Goal: Transaction & Acquisition: Purchase product/service

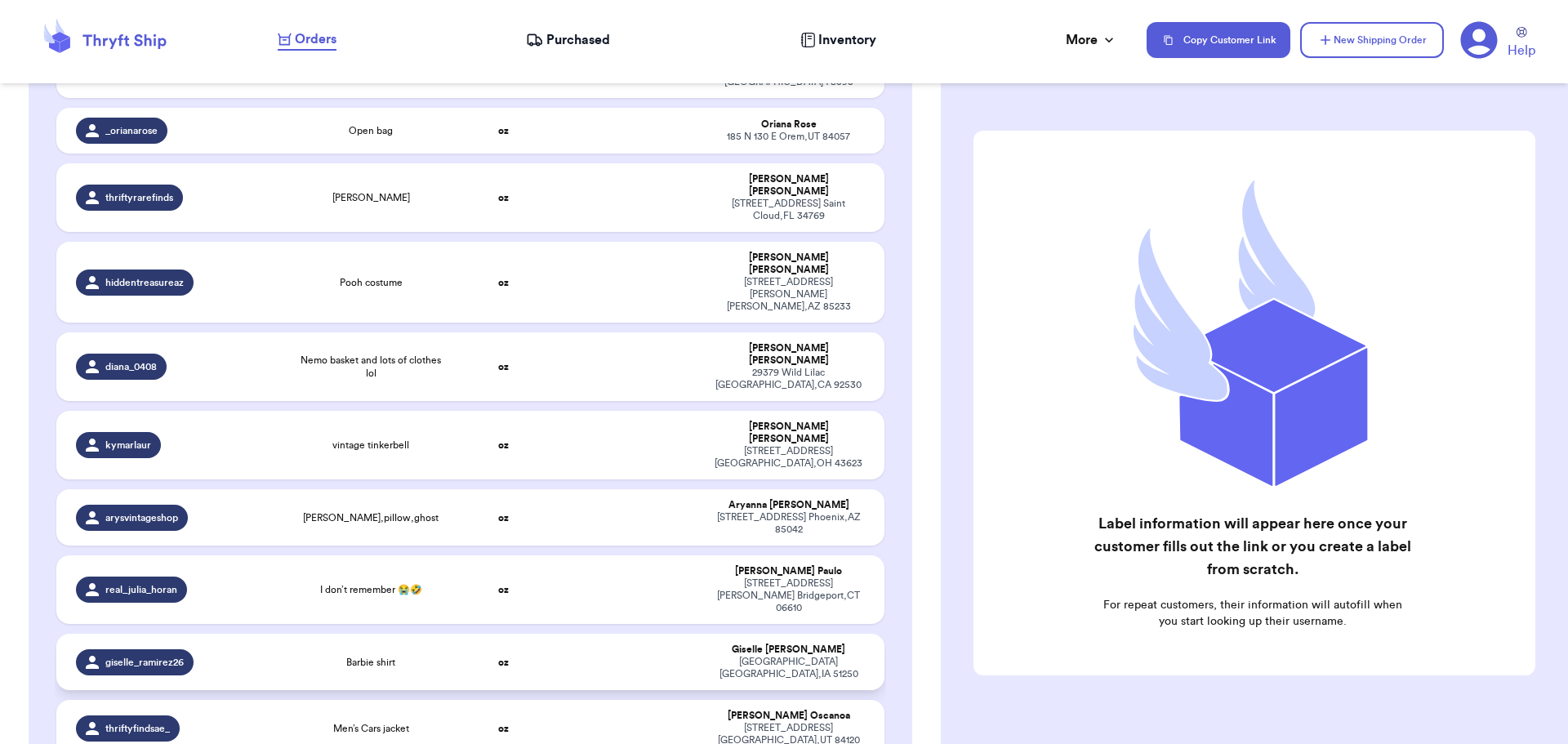
scroll to position [245, 0]
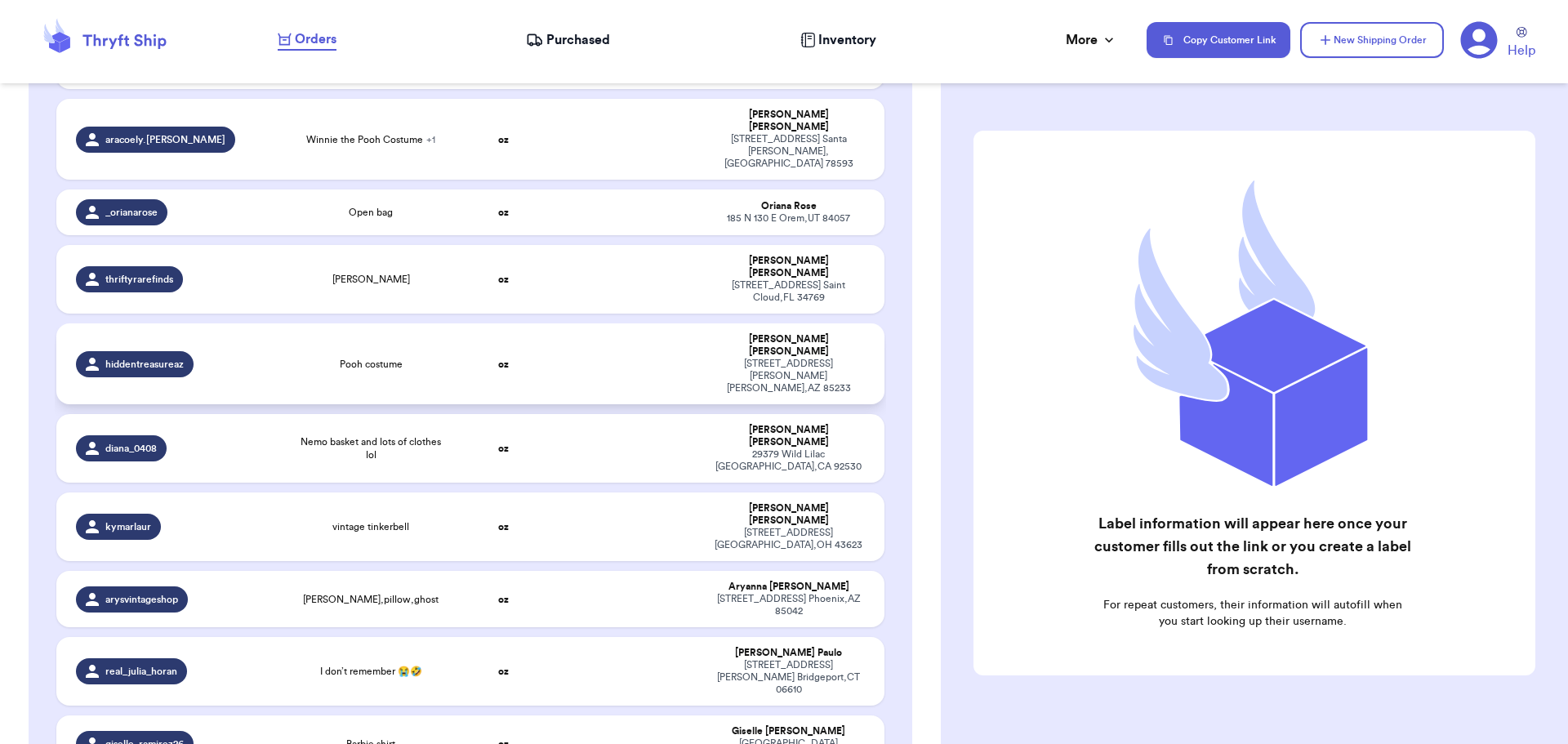
click at [301, 357] on div "Pooh costume" at bounding box center [370, 364] width 146 height 13
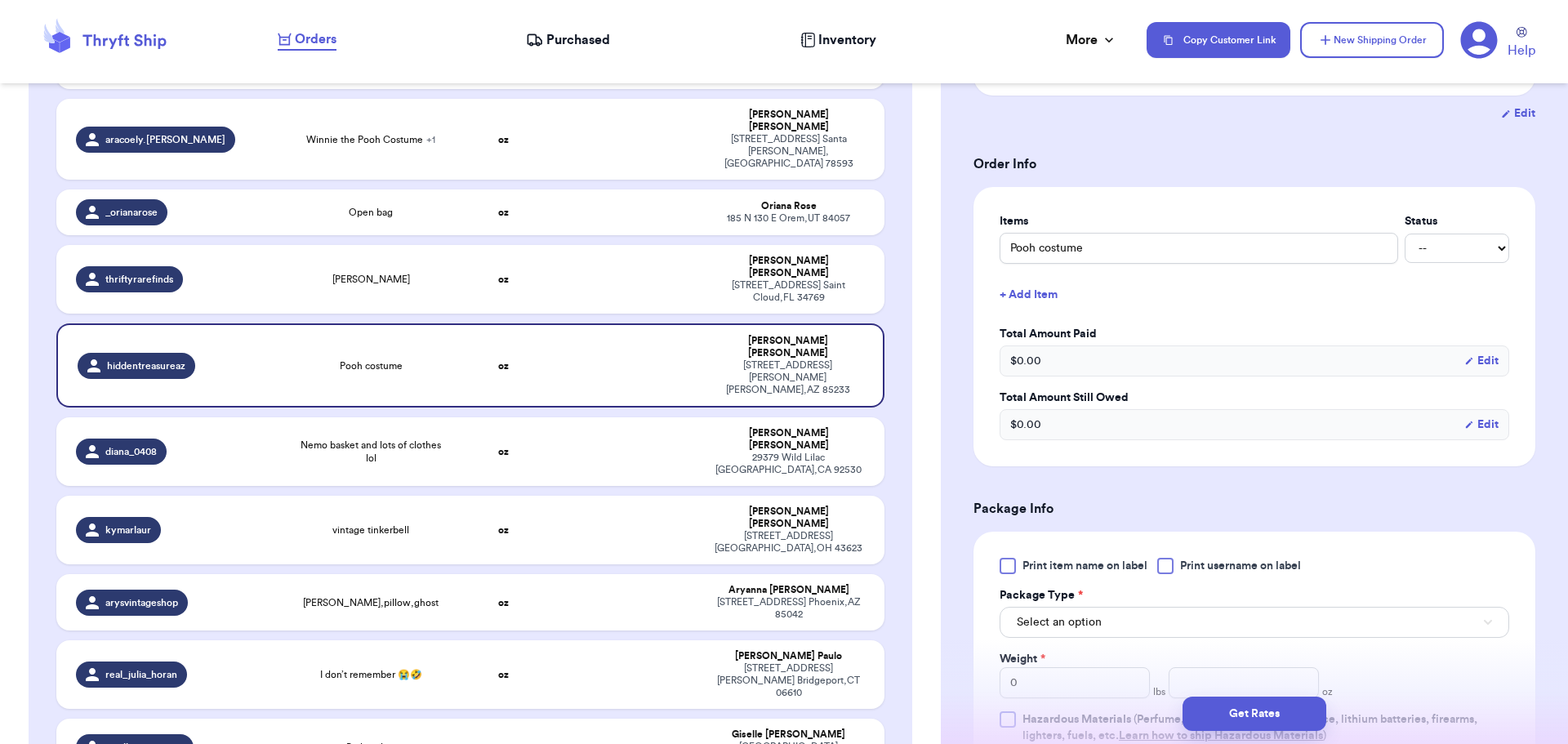
scroll to position [408, 0]
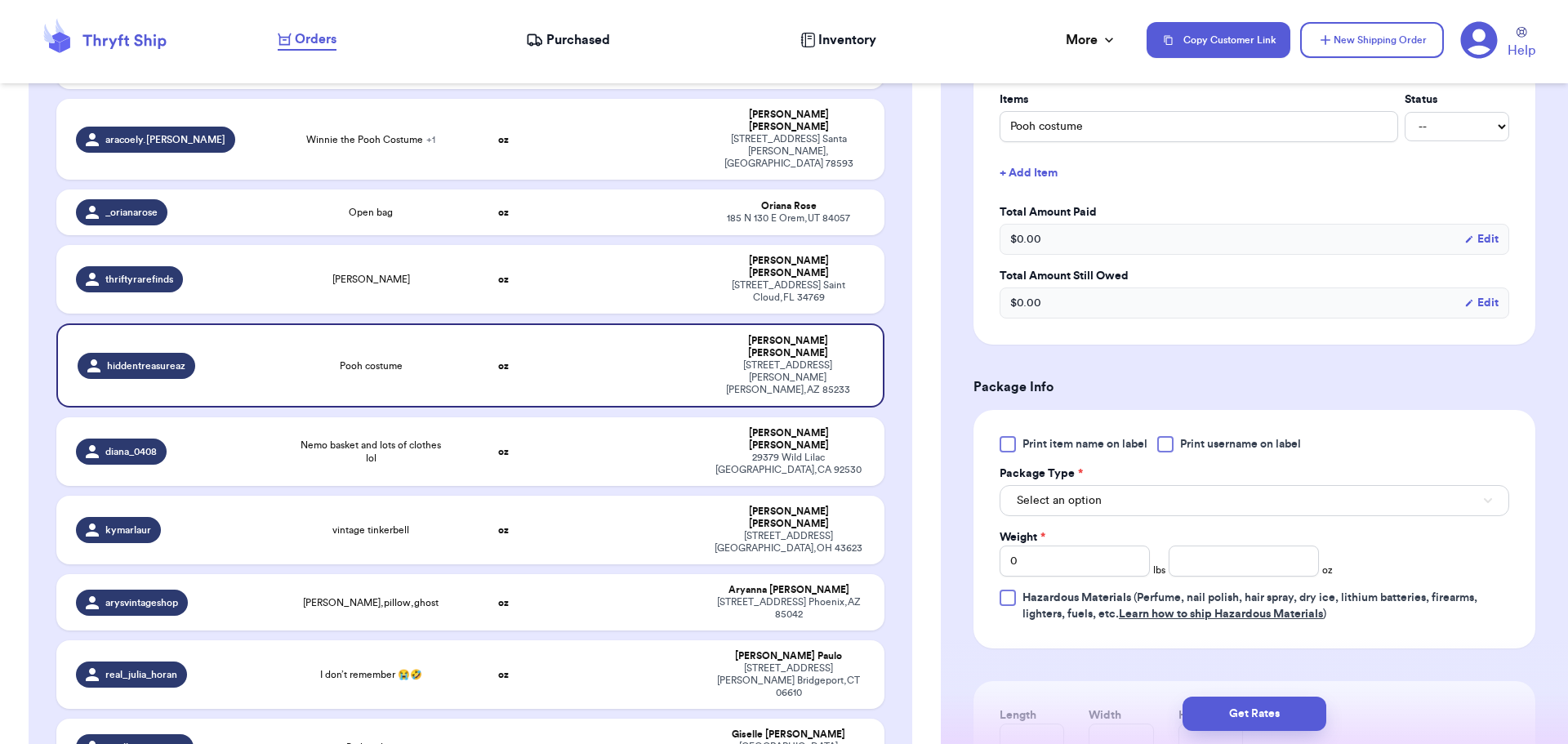
click at [1165, 444] on div at bounding box center [1165, 445] width 17 height 17
click at [0, 0] on input "Print username on label" at bounding box center [0, 0] width 0 height 0
click at [1121, 493] on button "Select an option" at bounding box center [1255, 501] width 510 height 31
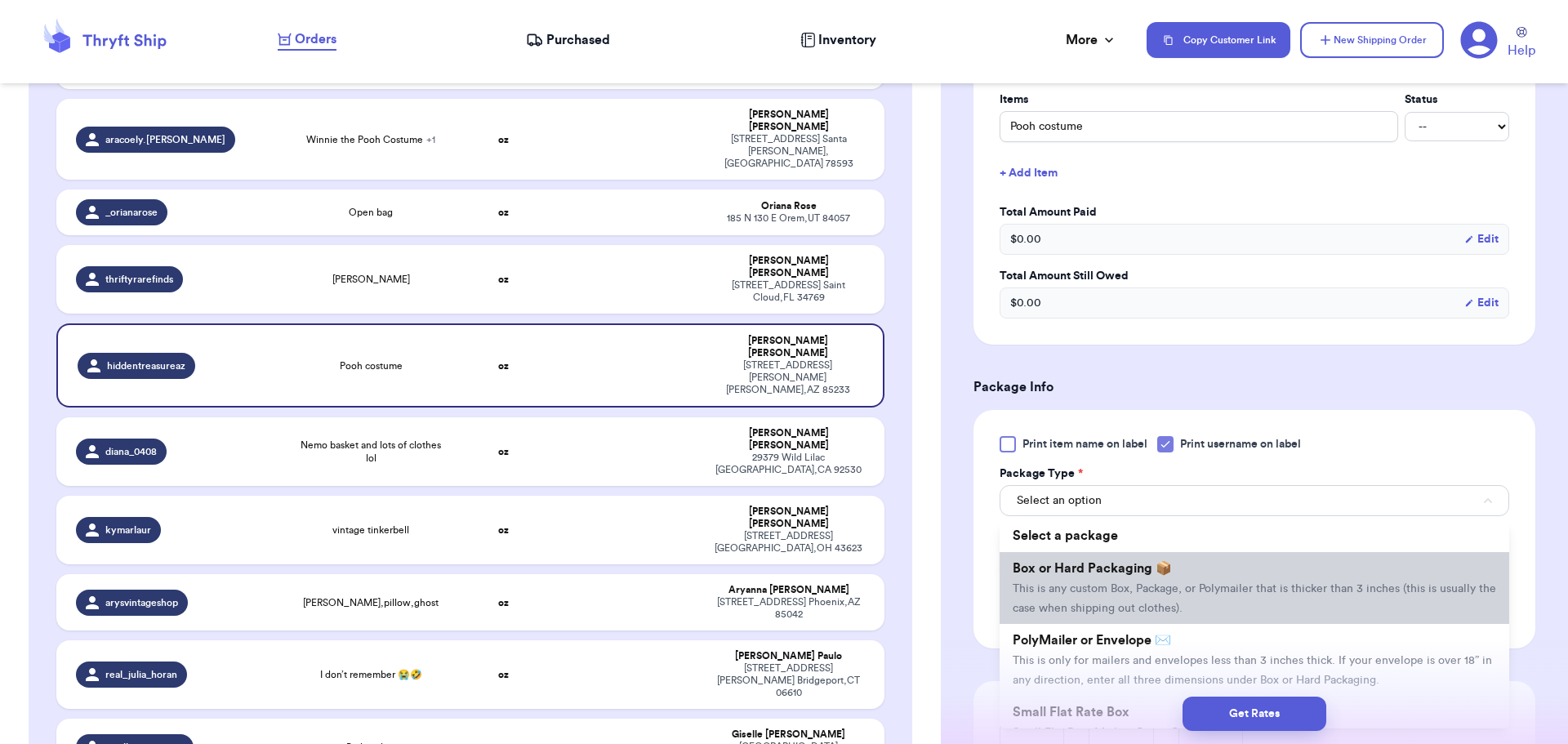
click at [1105, 567] on span "Box or Hard Packaging 📦" at bounding box center [1092, 568] width 159 height 13
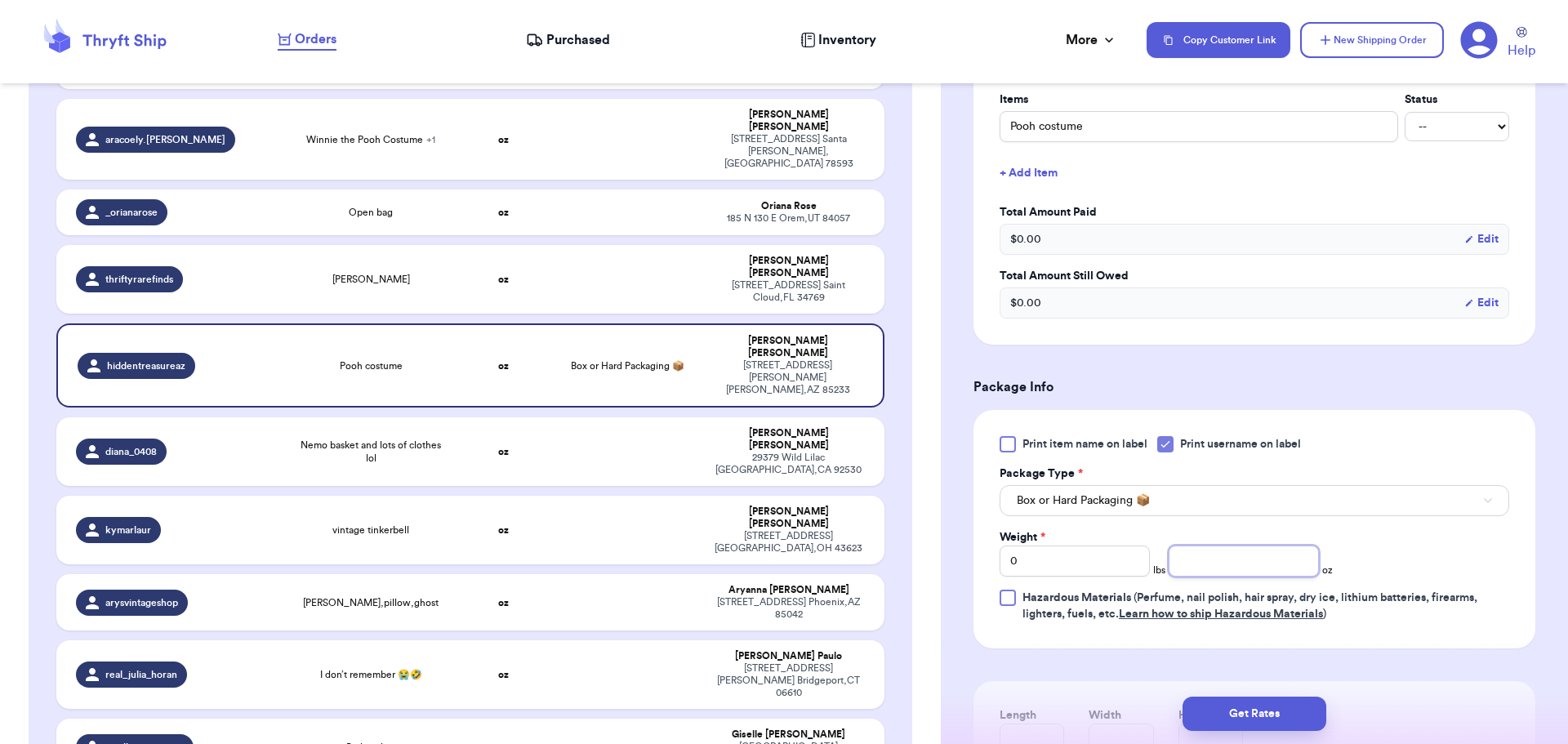
click at [1233, 569] on input "number" at bounding box center [1244, 561] width 151 height 31
type input "12"
click at [1214, 714] on button "Get Rates" at bounding box center [1255, 713] width 143 height 34
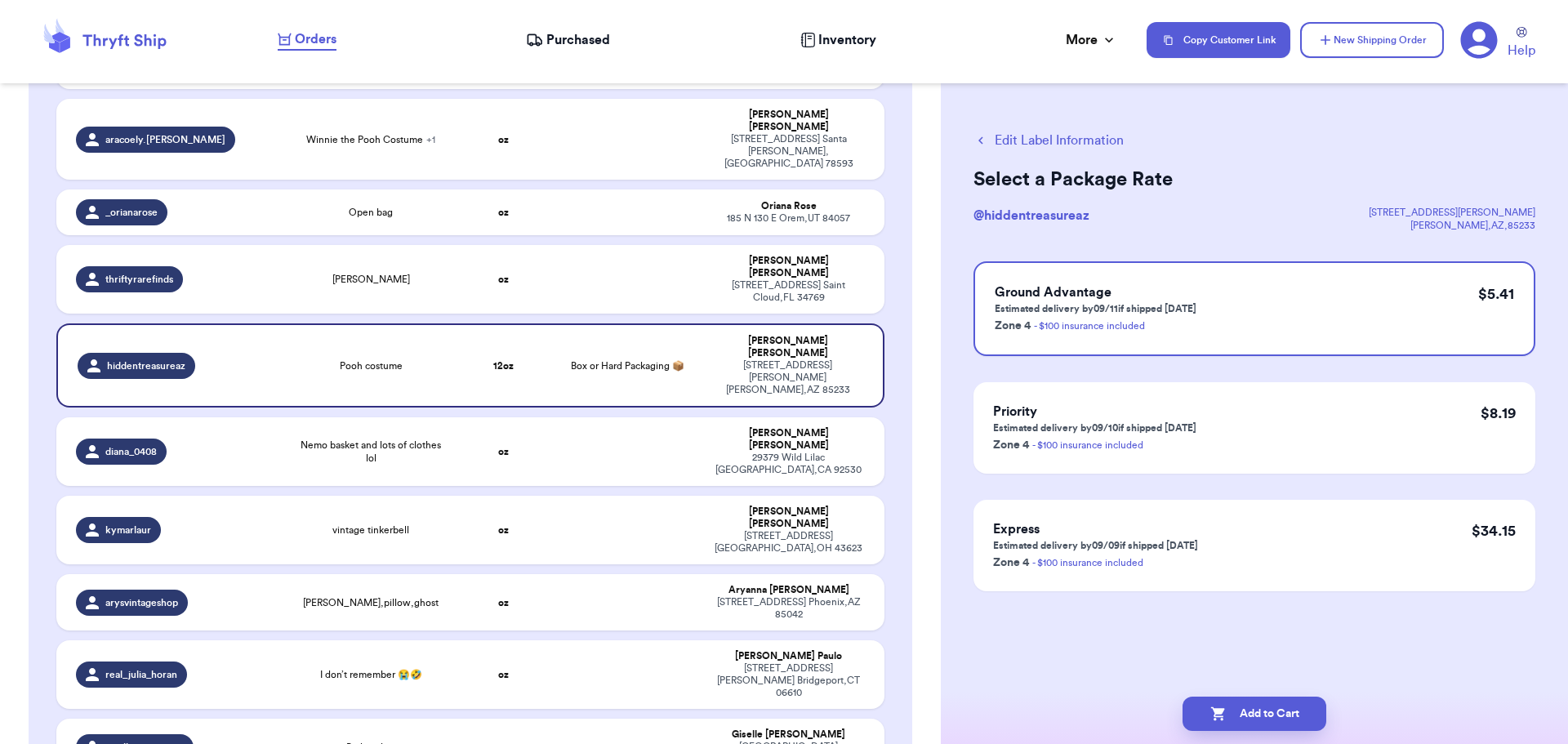
scroll to position [0, 0]
click at [1260, 715] on button "Add to Cart" at bounding box center [1255, 713] width 143 height 34
checkbox input "true"
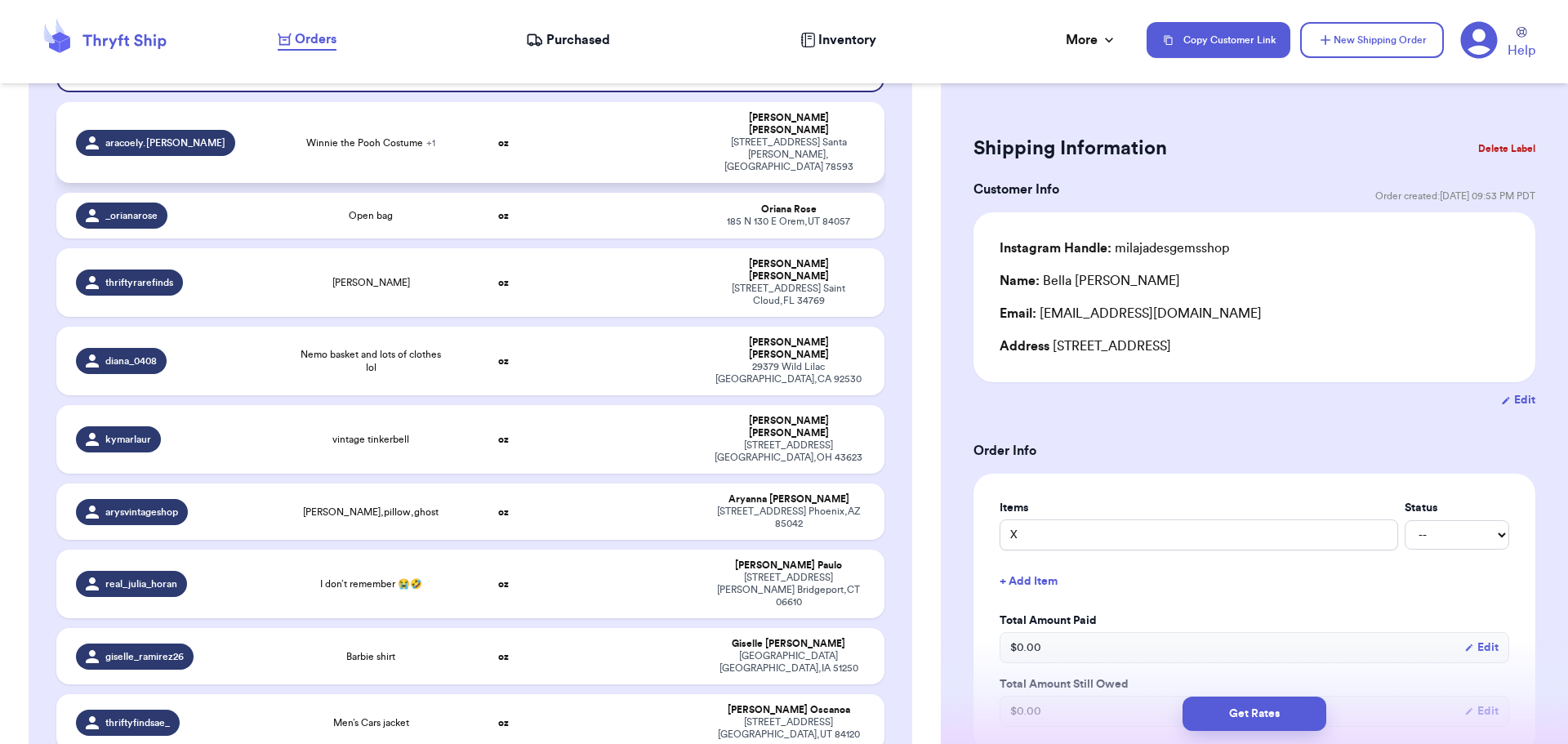
click at [431, 136] on div "Winnie the Pooh Costume + 1" at bounding box center [370, 142] width 146 height 13
type input "Winnie the Pooh Costume"
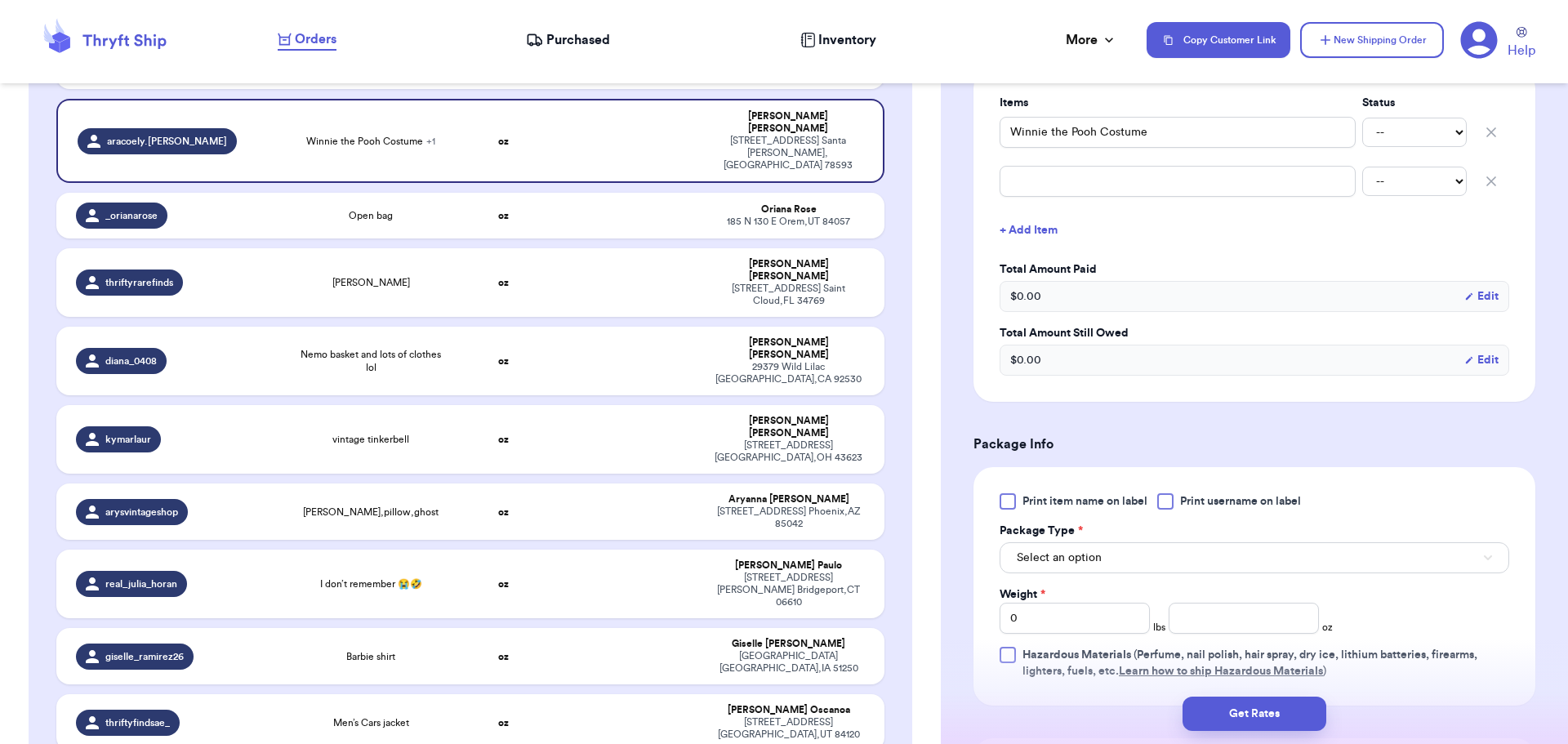
scroll to position [408, 0]
click at [1166, 496] on div at bounding box center [1165, 498] width 17 height 17
click at [0, 0] on input "Print username on label" at bounding box center [0, 0] width 0 height 0
click at [1148, 561] on button "Select an option" at bounding box center [1255, 555] width 510 height 31
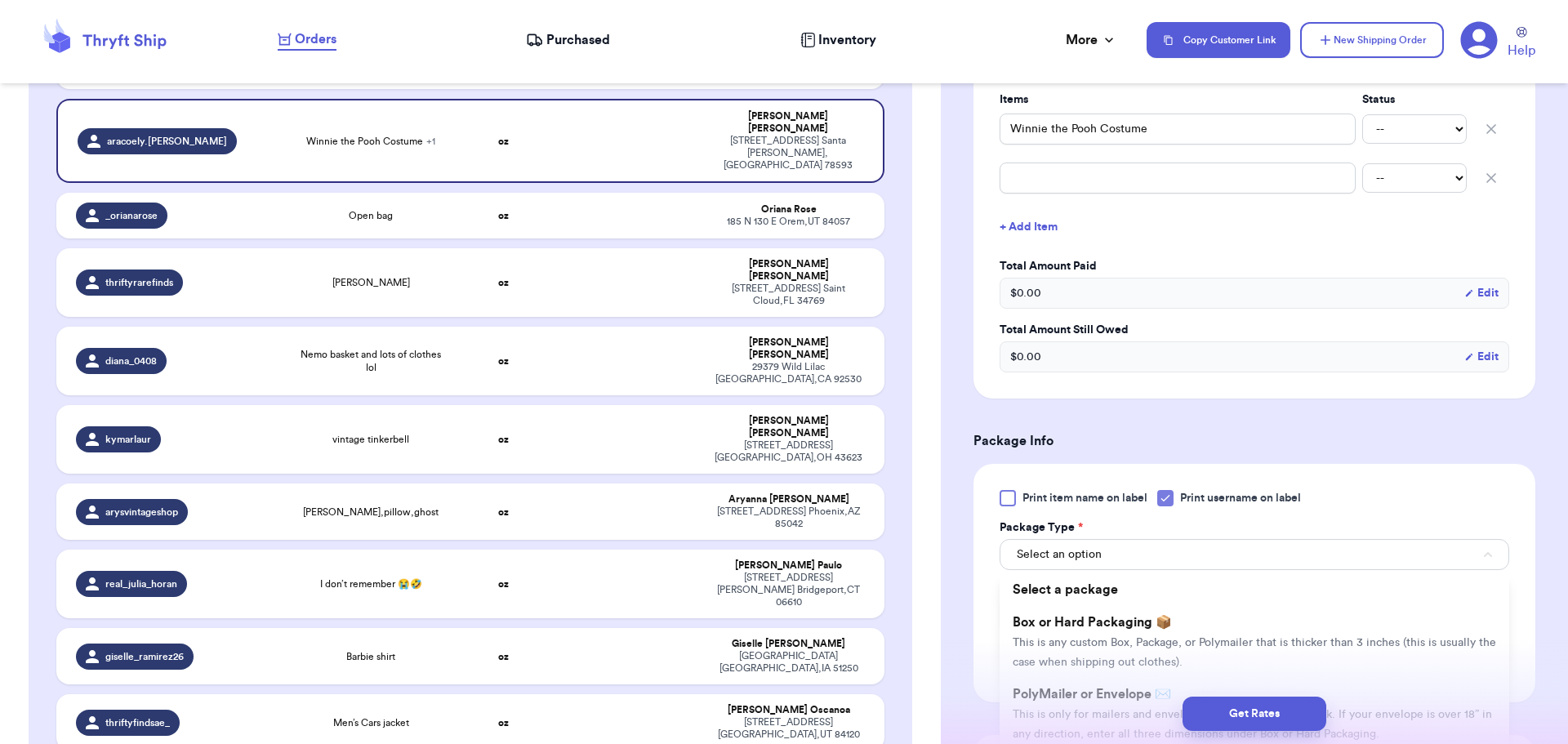
click at [1155, 614] on li "Box or Hard Packaging 📦 This is any custom Box, Package, or Polymailer that is …" at bounding box center [1255, 641] width 510 height 72
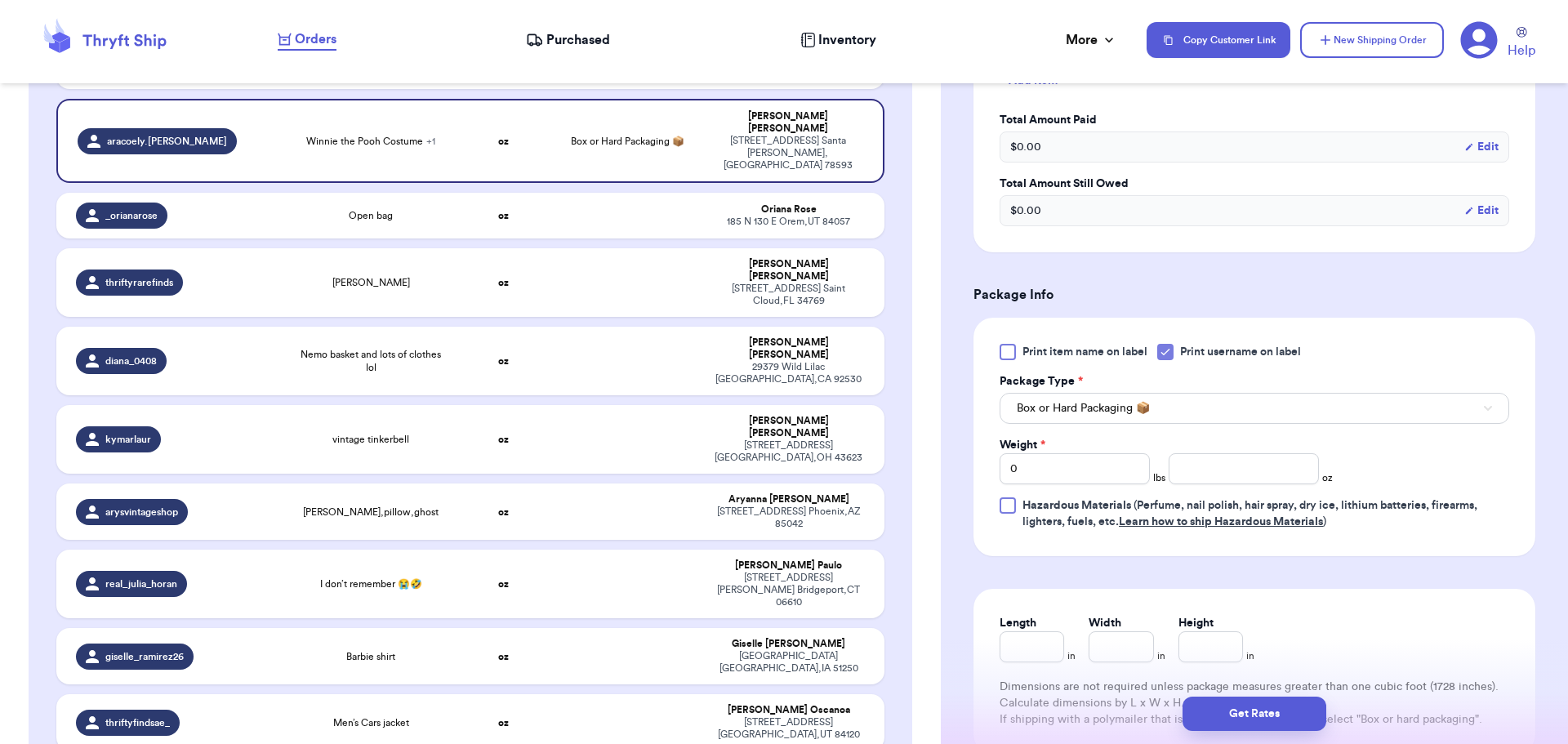
scroll to position [571, 0]
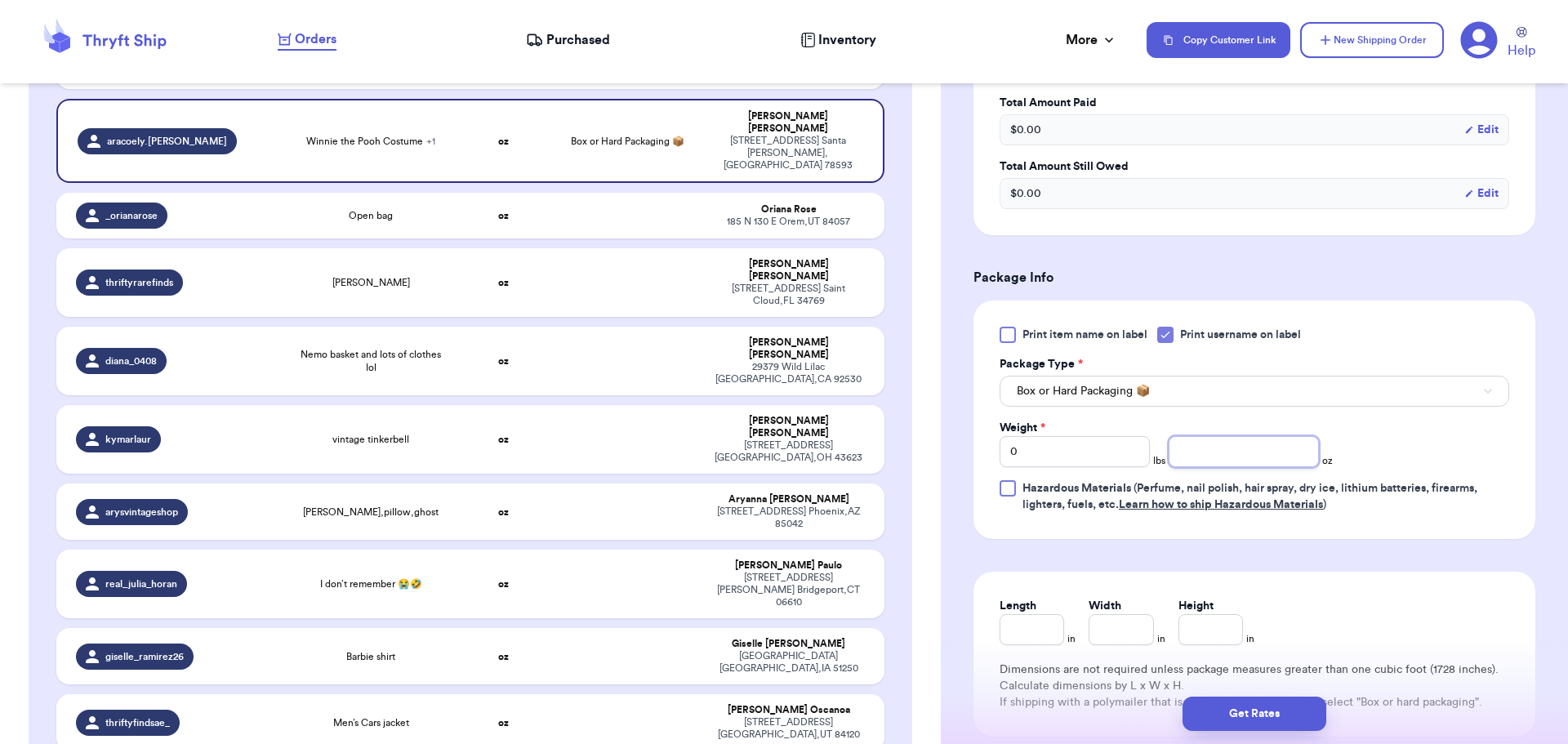
click at [1242, 457] on input "number" at bounding box center [1244, 452] width 151 height 31
type input "12"
click at [1282, 716] on button "Get Rates" at bounding box center [1255, 713] width 143 height 34
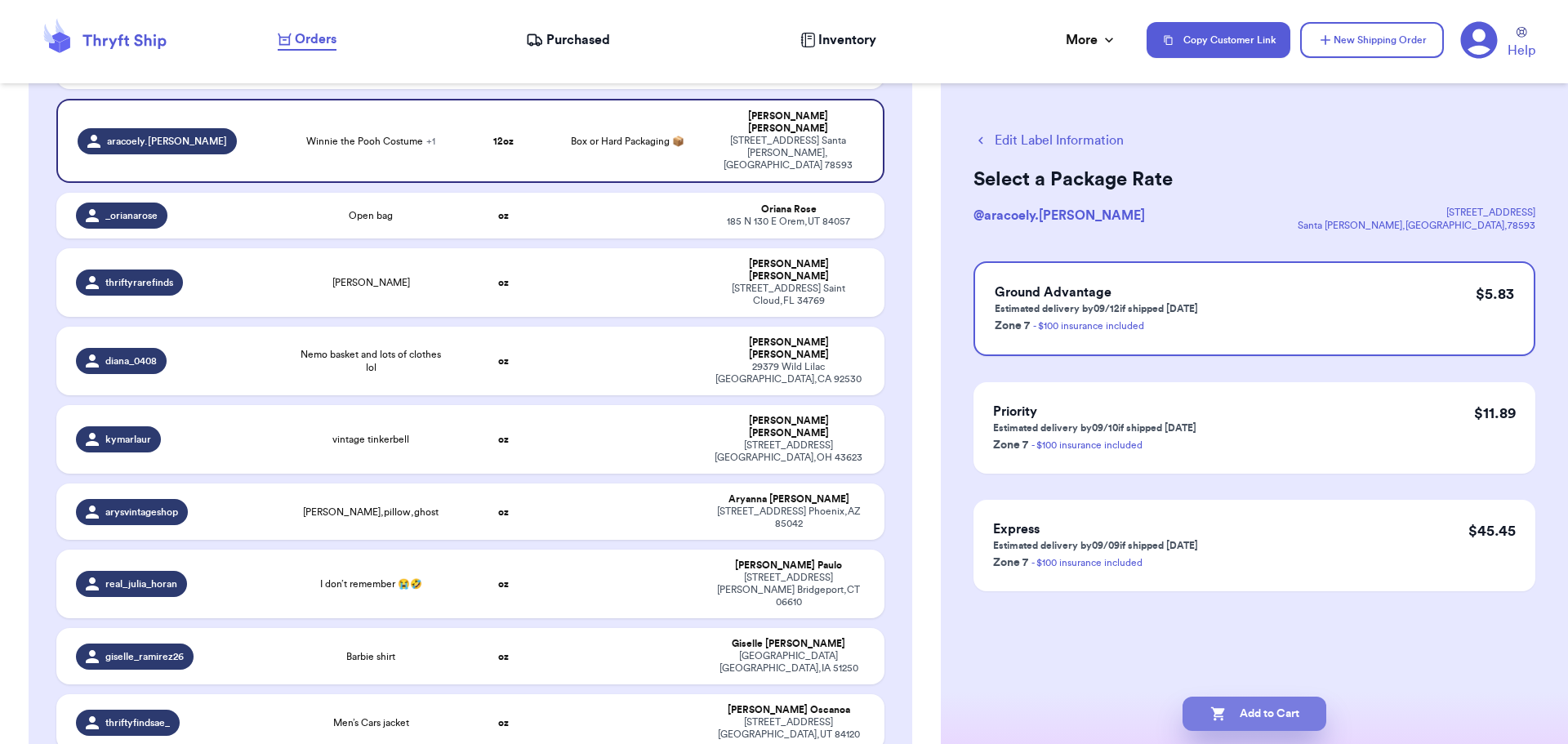
click at [1256, 703] on button "Add to Cart" at bounding box center [1255, 713] width 143 height 34
checkbox input "true"
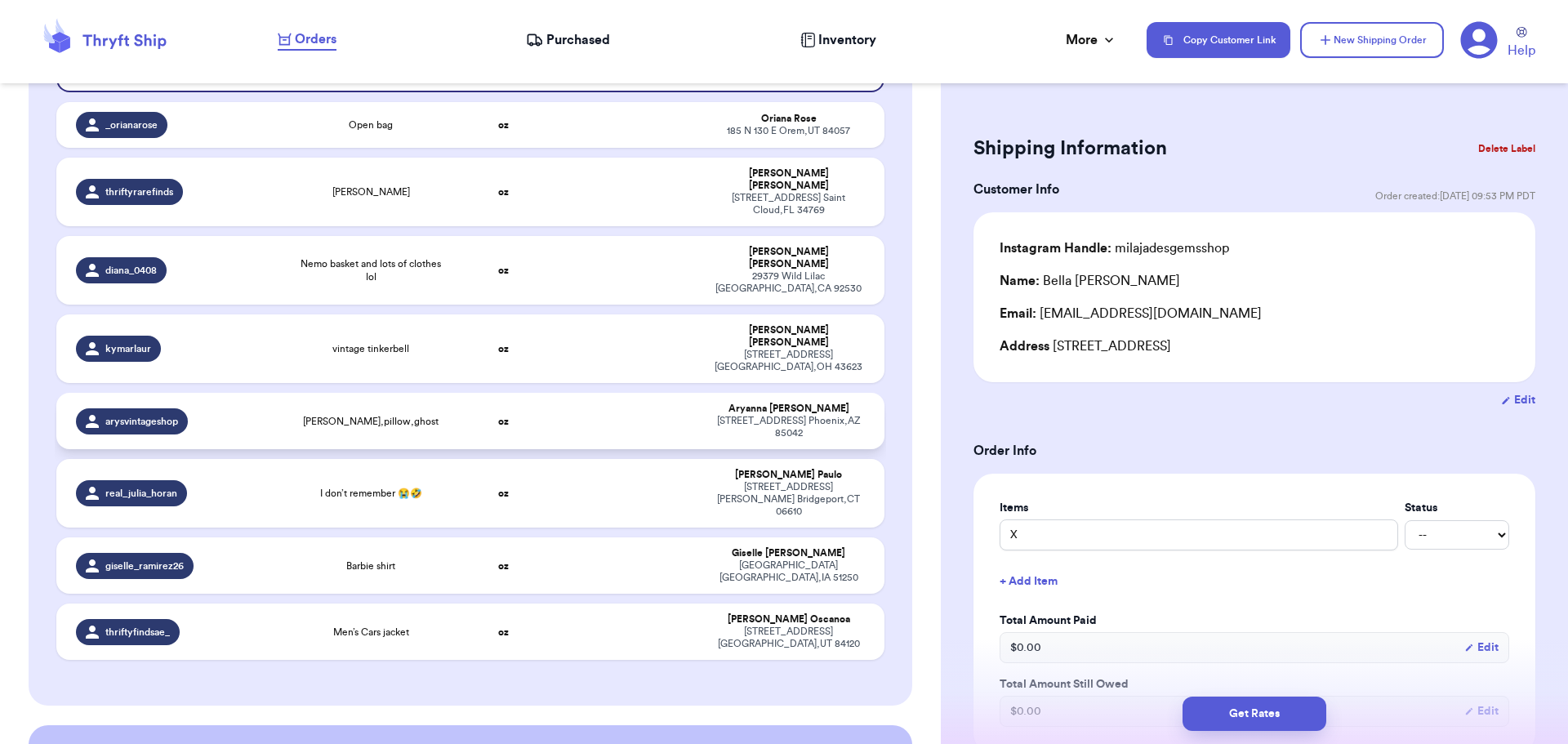
click at [572, 392] on td at bounding box center [628, 420] width 150 height 56
type input "[PERSON_NAME],pillow,ghost"
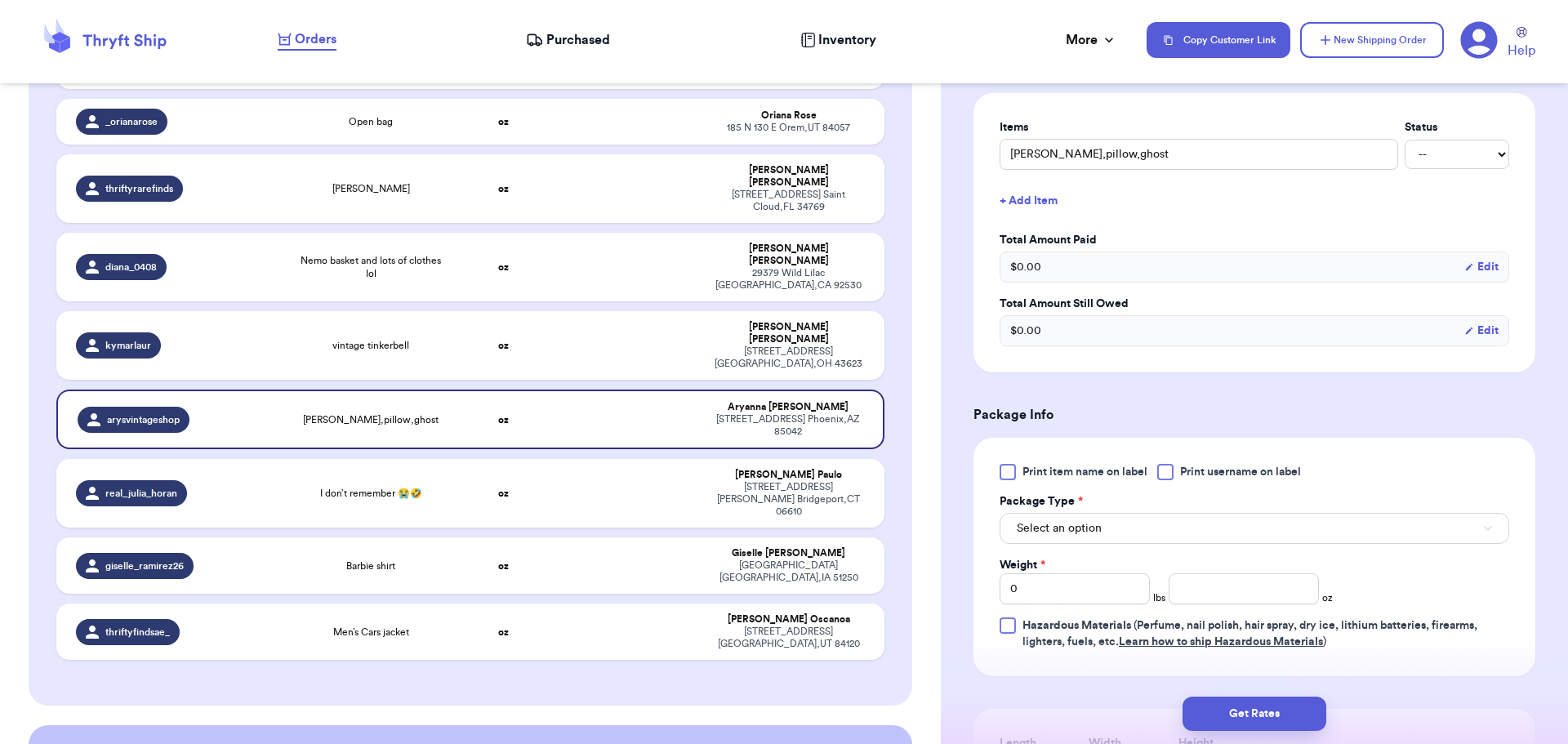
scroll to position [408, 0]
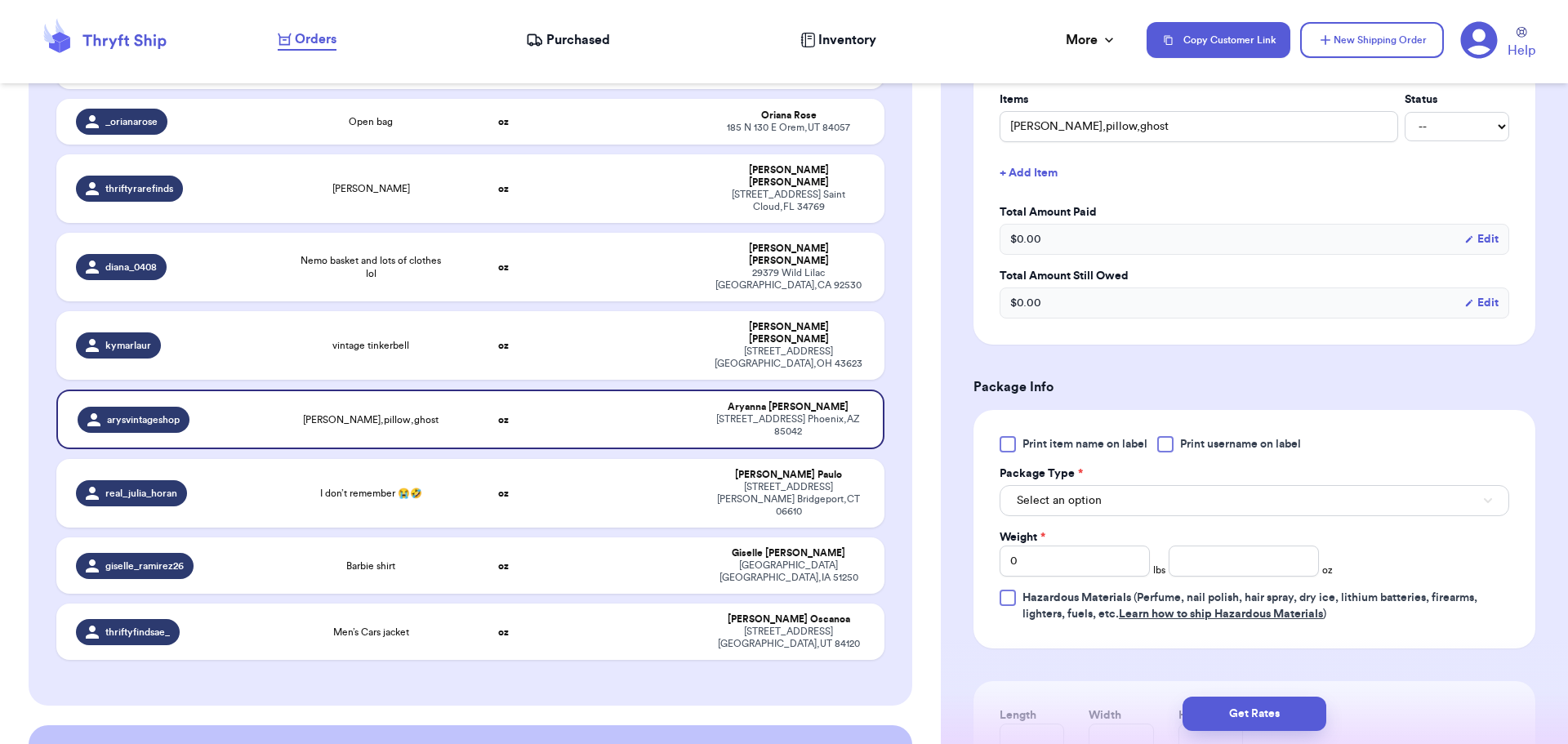
drag, startPoint x: 1165, startPoint y: 440, endPoint x: 1162, endPoint y: 455, distance: 15.3
click at [1165, 440] on div at bounding box center [1165, 445] width 17 height 17
click at [0, 0] on input "Print username on label" at bounding box center [0, 0] width 0 height 0
click at [1142, 495] on button "Select an option" at bounding box center [1255, 501] width 510 height 31
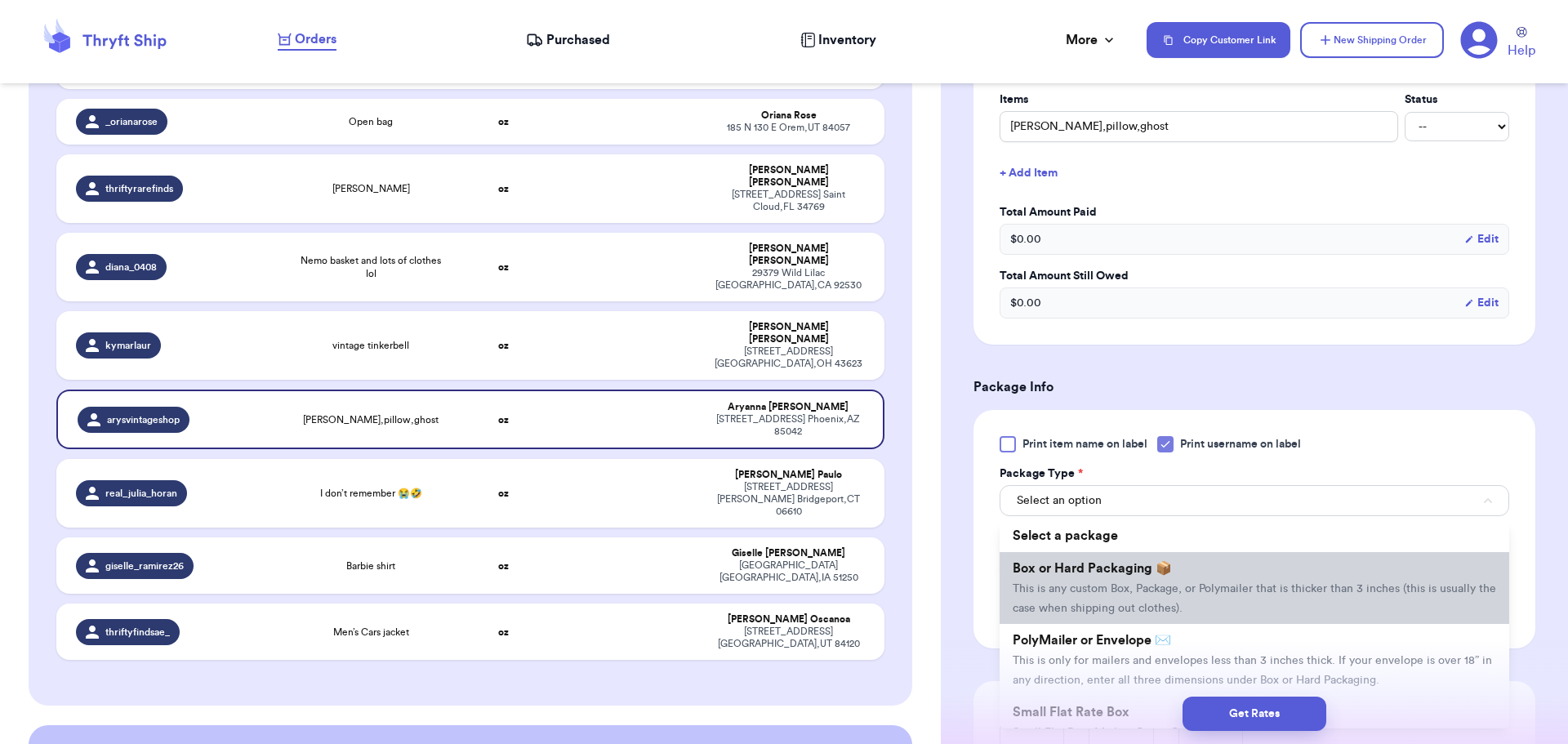
click at [1142, 589] on span "This is any custom Box, Package, or Polymailer that is thicker than 3 inches (t…" at bounding box center [1255, 599] width 483 height 31
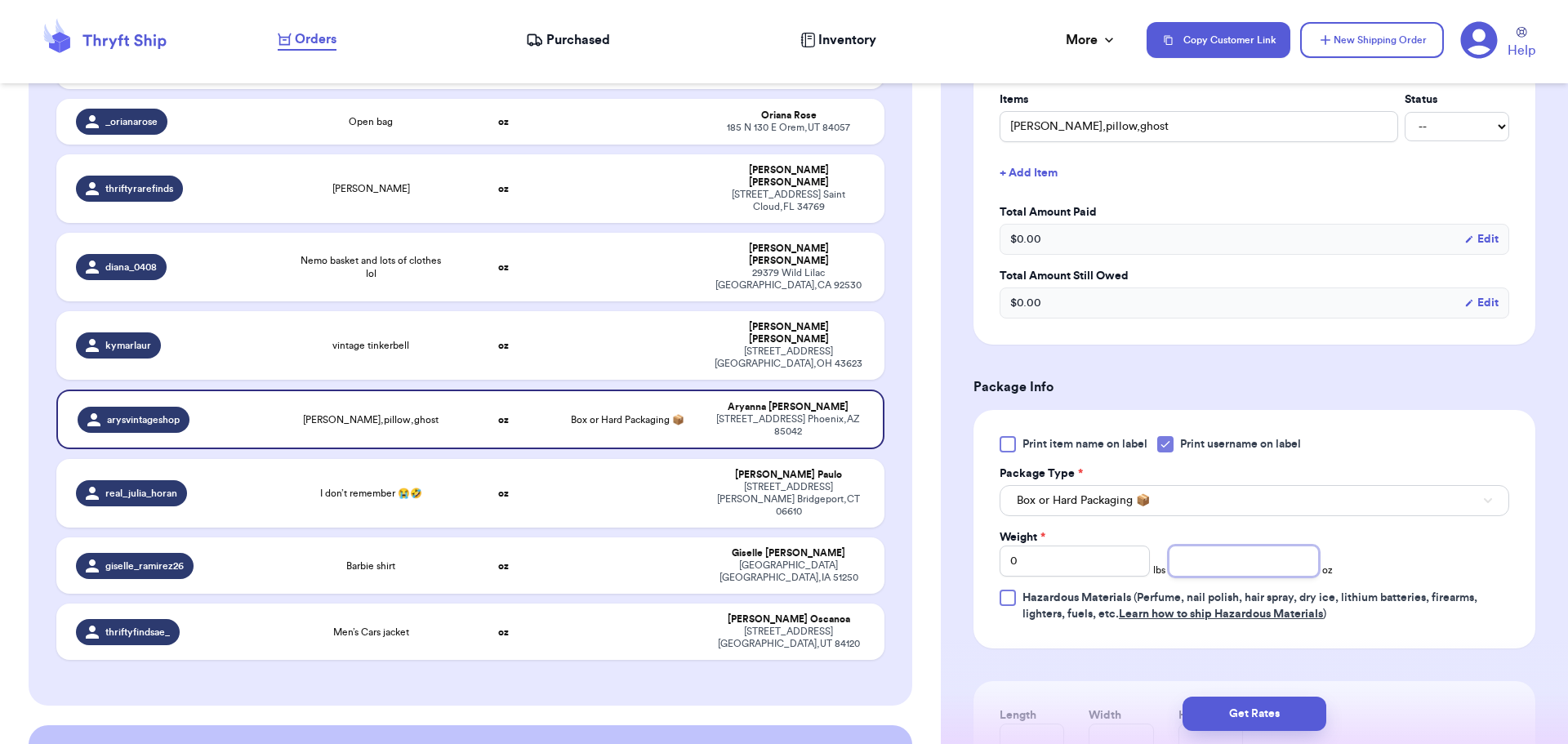
click at [1211, 557] on input "number" at bounding box center [1244, 561] width 151 height 31
type input "14"
click at [1253, 717] on button "Get Rates" at bounding box center [1255, 713] width 143 height 34
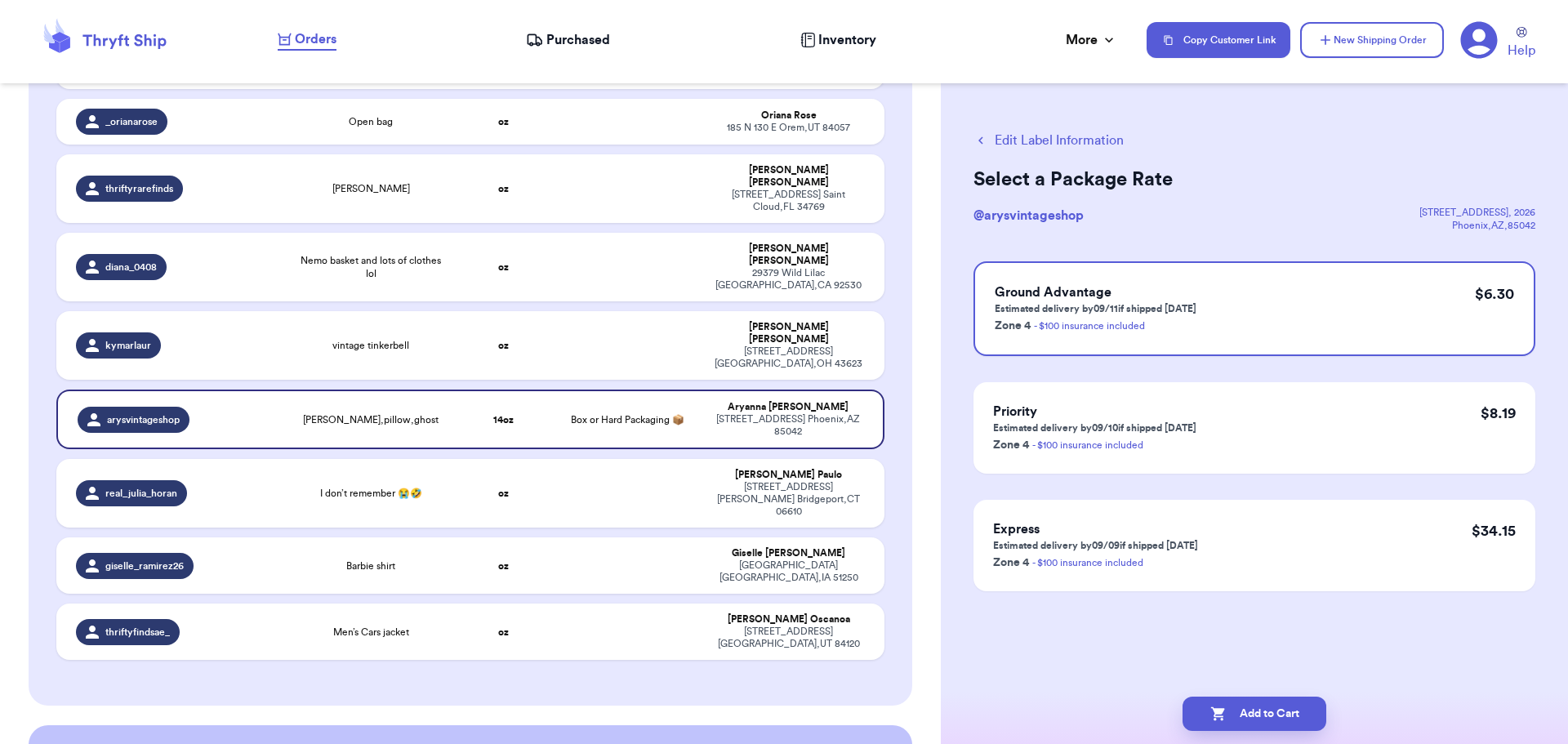
scroll to position [0, 0]
click at [1231, 721] on button "Add to Cart" at bounding box center [1255, 713] width 143 height 34
checkbox input "true"
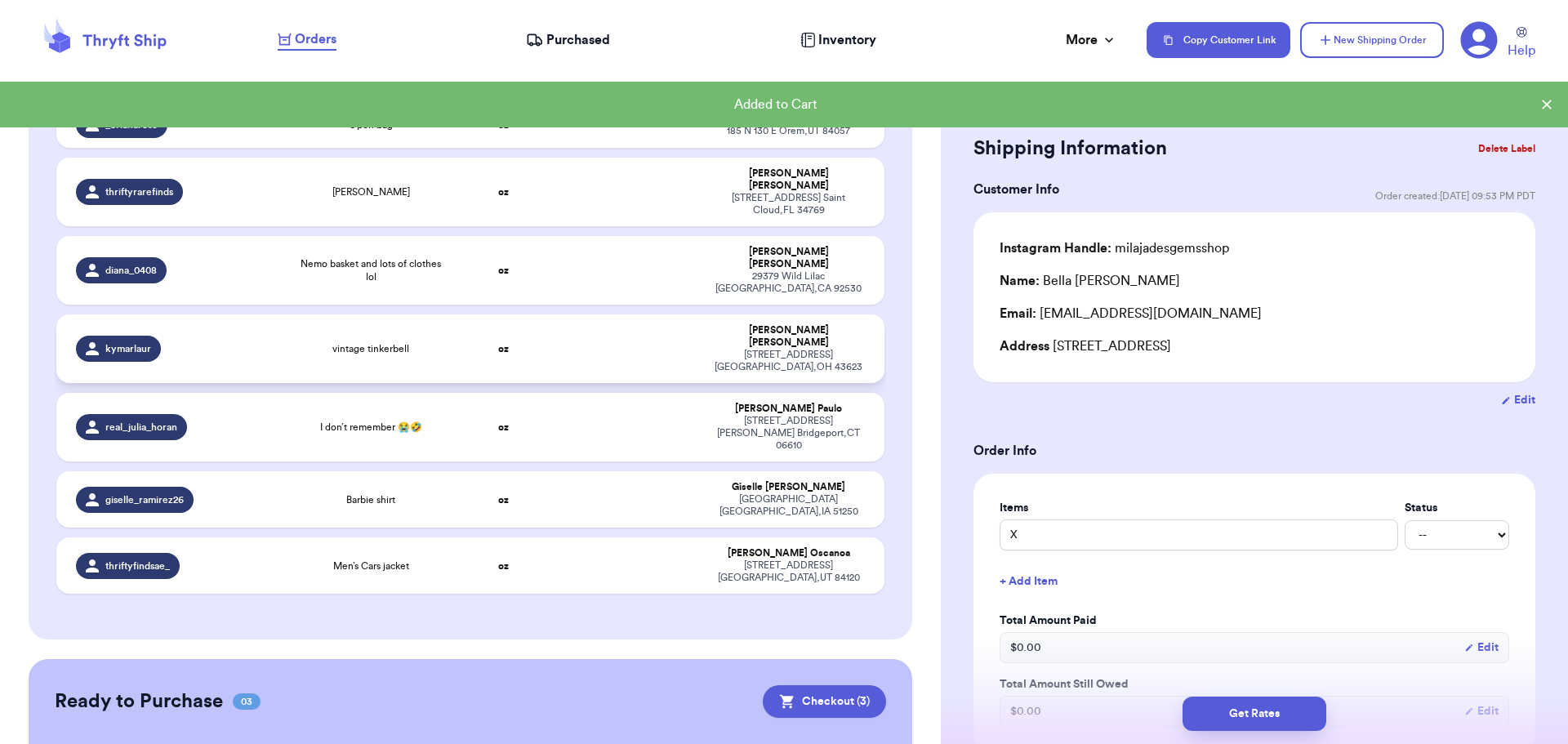
click at [468, 324] on td "oz" at bounding box center [504, 348] width 99 height 69
type input "vintage tinkerbell"
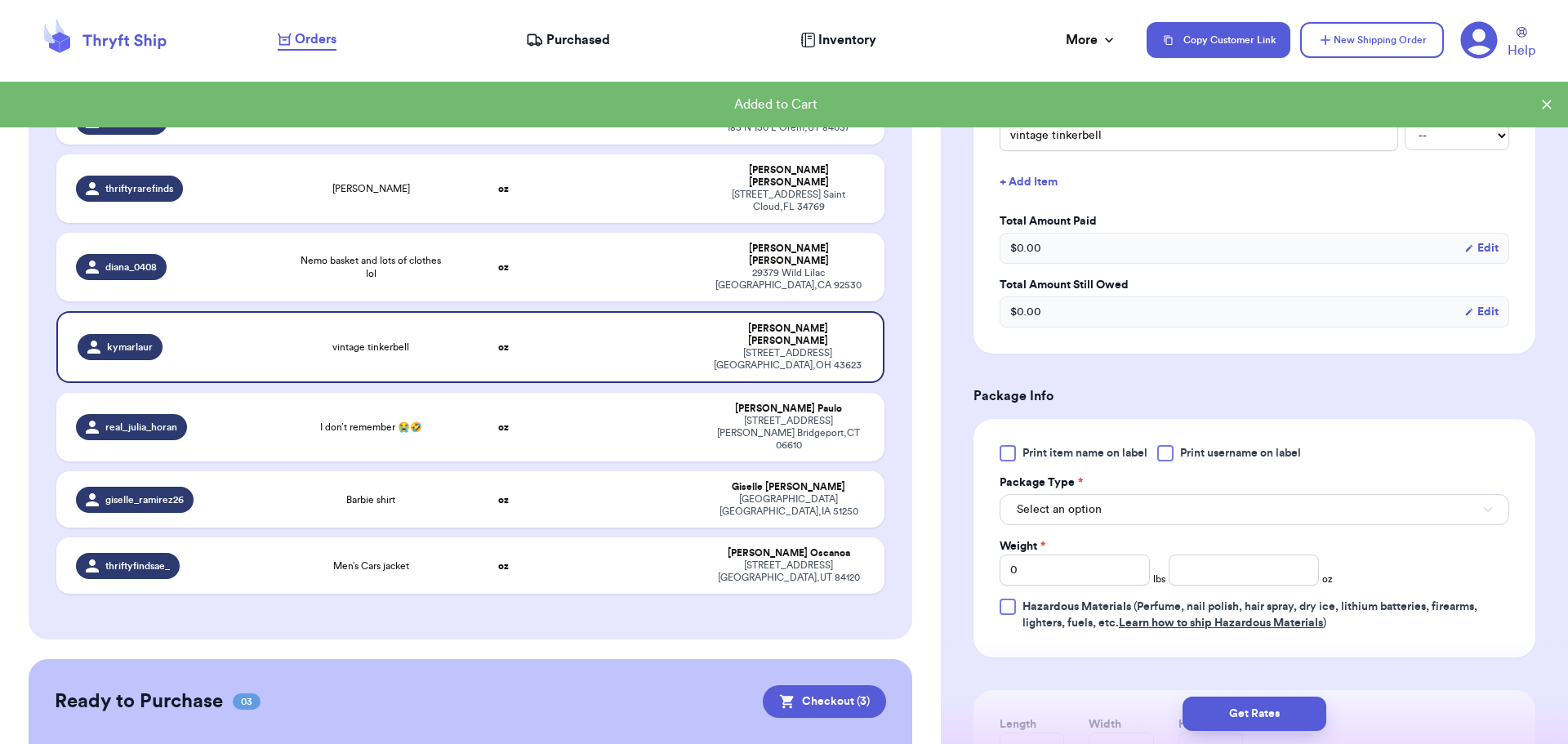
scroll to position [408, 0]
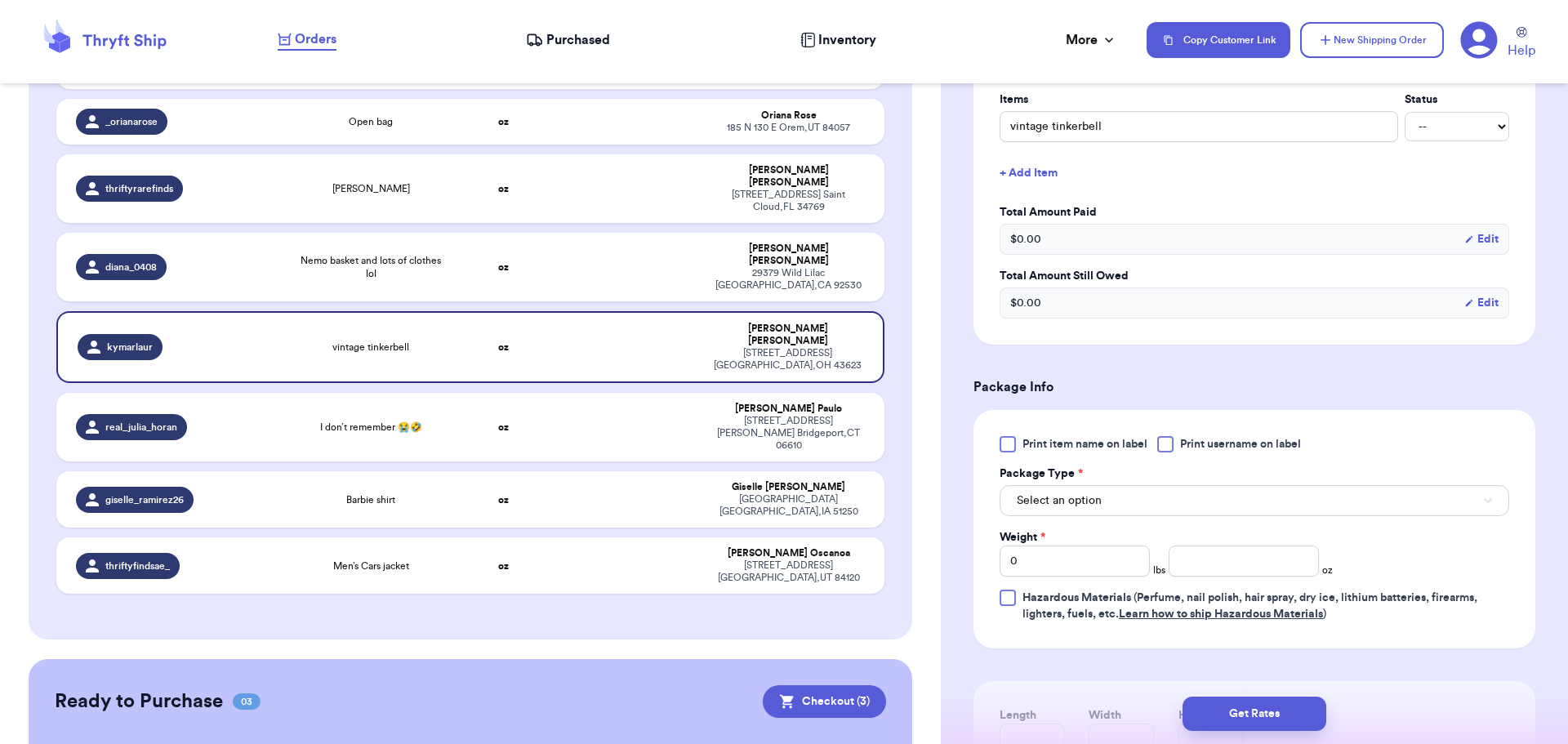
click at [1174, 439] on div at bounding box center [1165, 445] width 17 height 17
click at [0, 0] on input "Print username on label" at bounding box center [0, 0] width 0 height 0
click at [1143, 504] on button "Select an option" at bounding box center [1255, 501] width 510 height 31
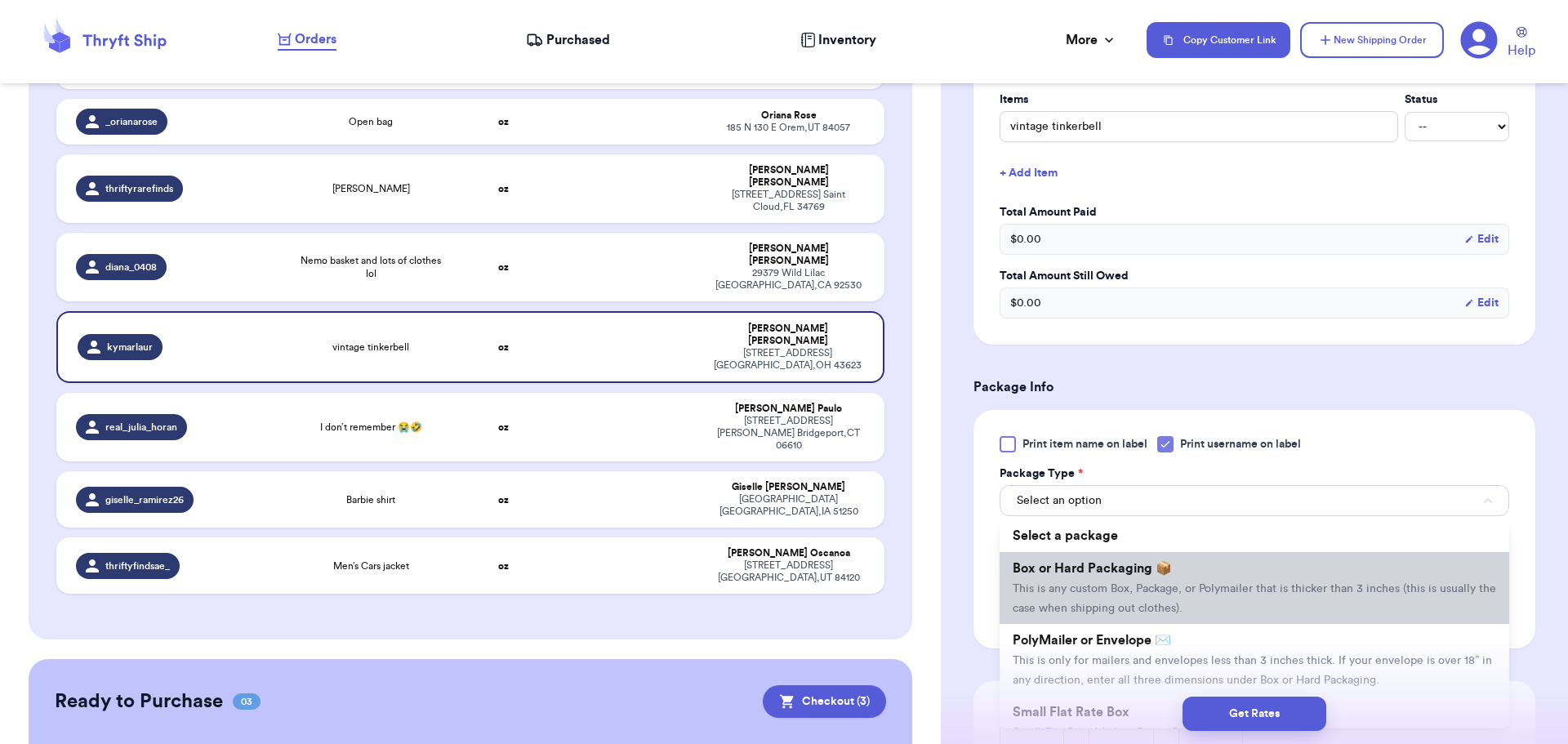
click at [1149, 577] on li "Box or Hard Packaging 📦 This is any custom Box, Package, or Polymailer that is …" at bounding box center [1255, 588] width 510 height 72
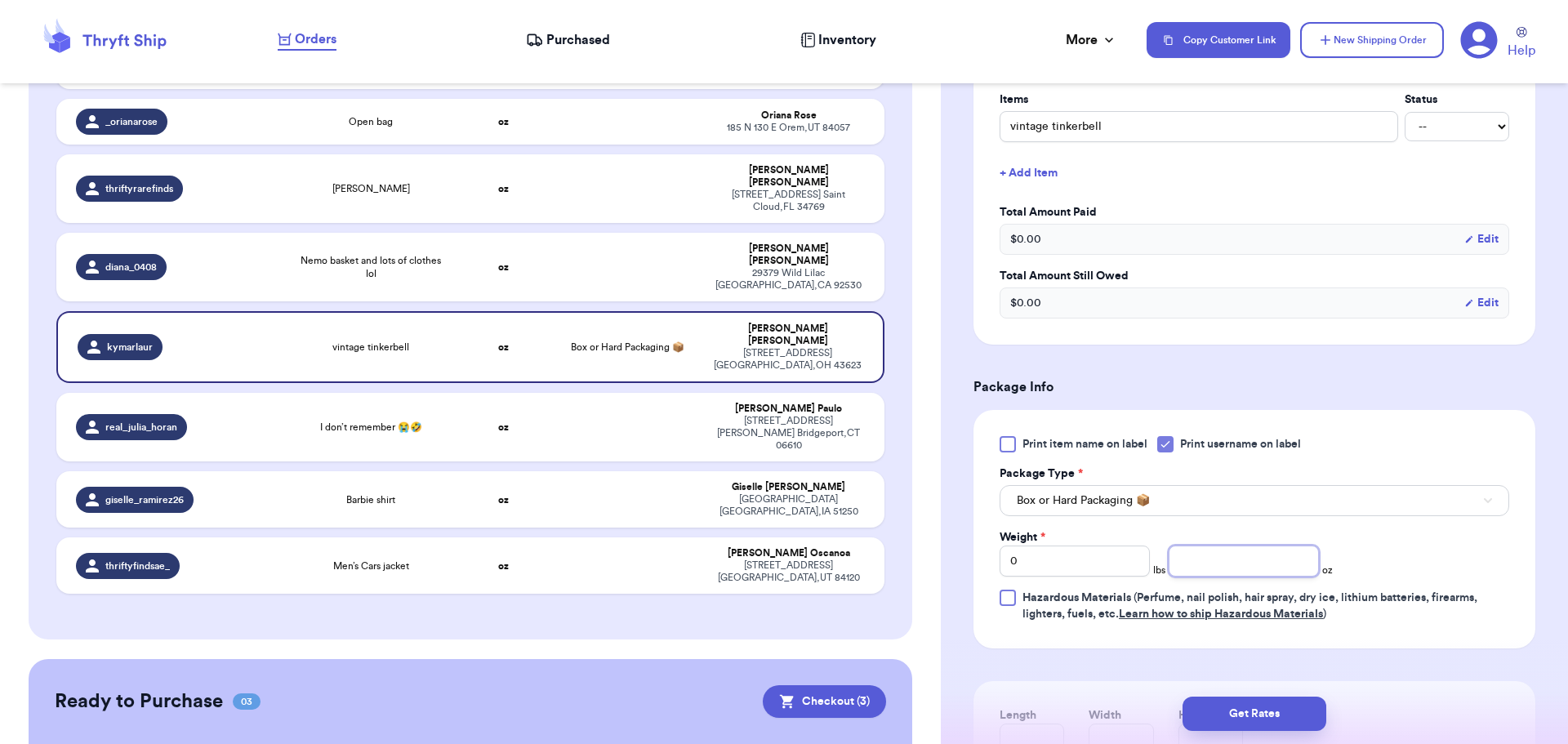
click at [1222, 573] on input "number" at bounding box center [1244, 561] width 151 height 31
type input "12"
click at [1228, 702] on button "Get Rates" at bounding box center [1255, 713] width 143 height 34
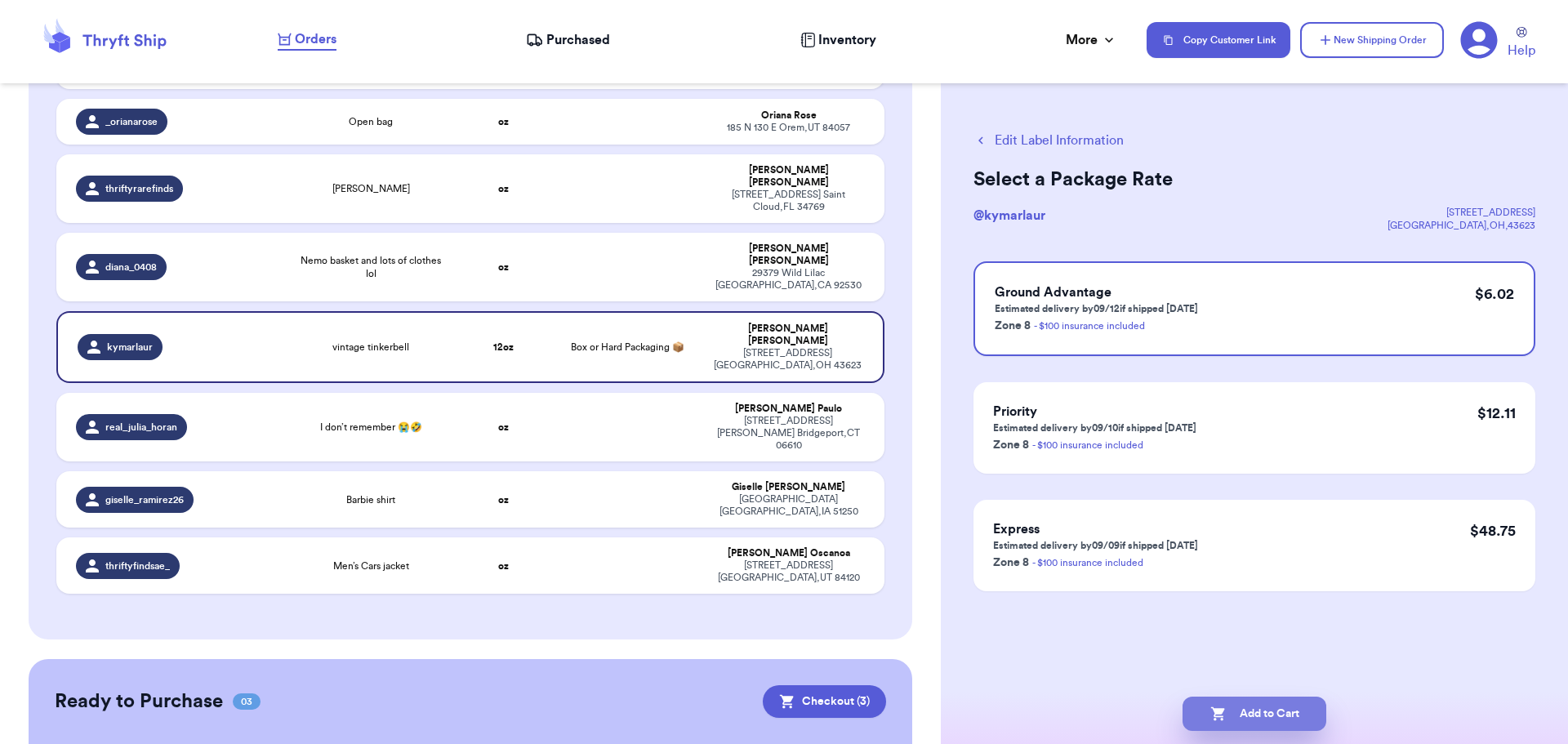
click at [1277, 702] on button "Add to Cart" at bounding box center [1255, 713] width 143 height 34
checkbox input "true"
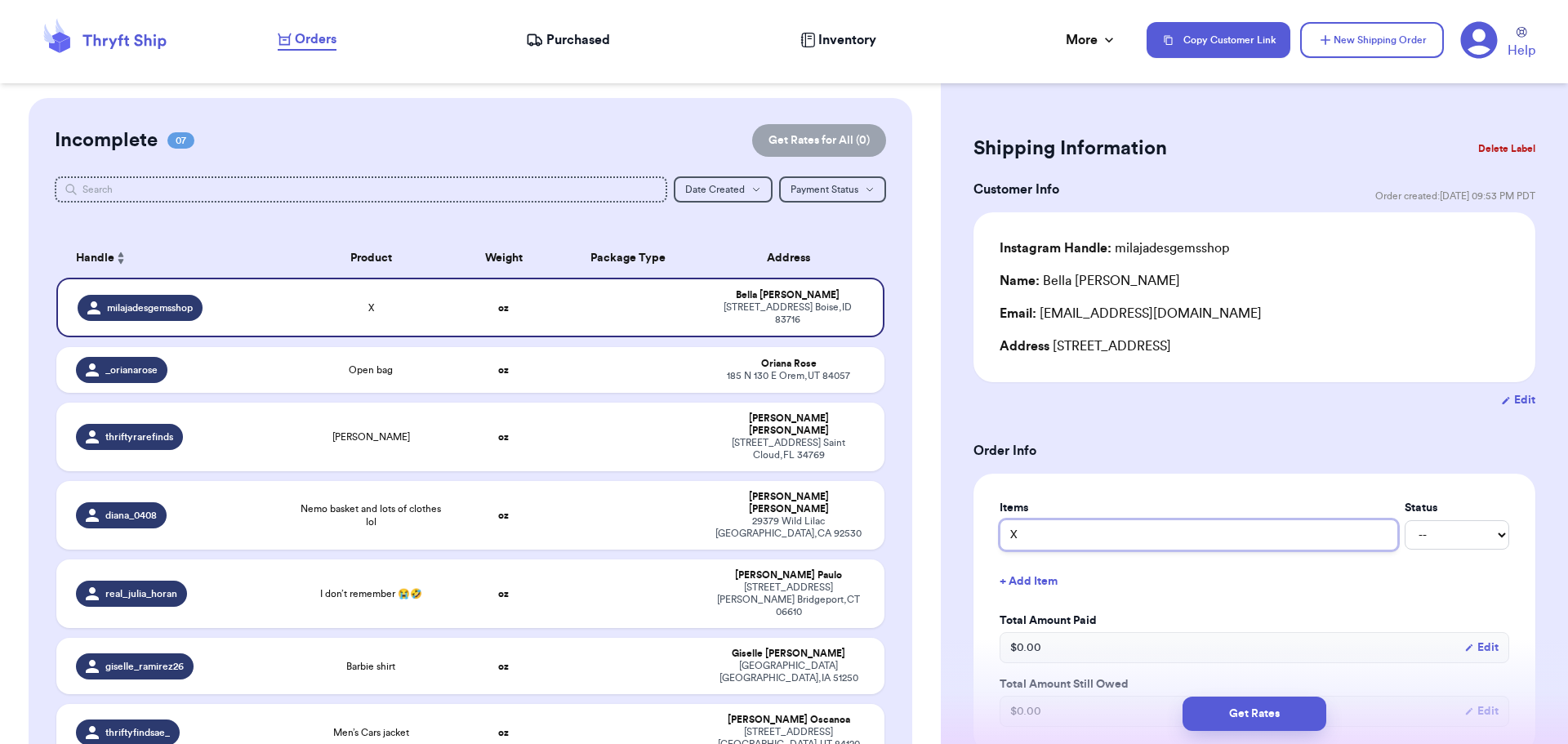
click at [1037, 531] on input "X" at bounding box center [1199, 535] width 399 height 31
type input "g"
type input "go"
type input "goo"
type input "goos"
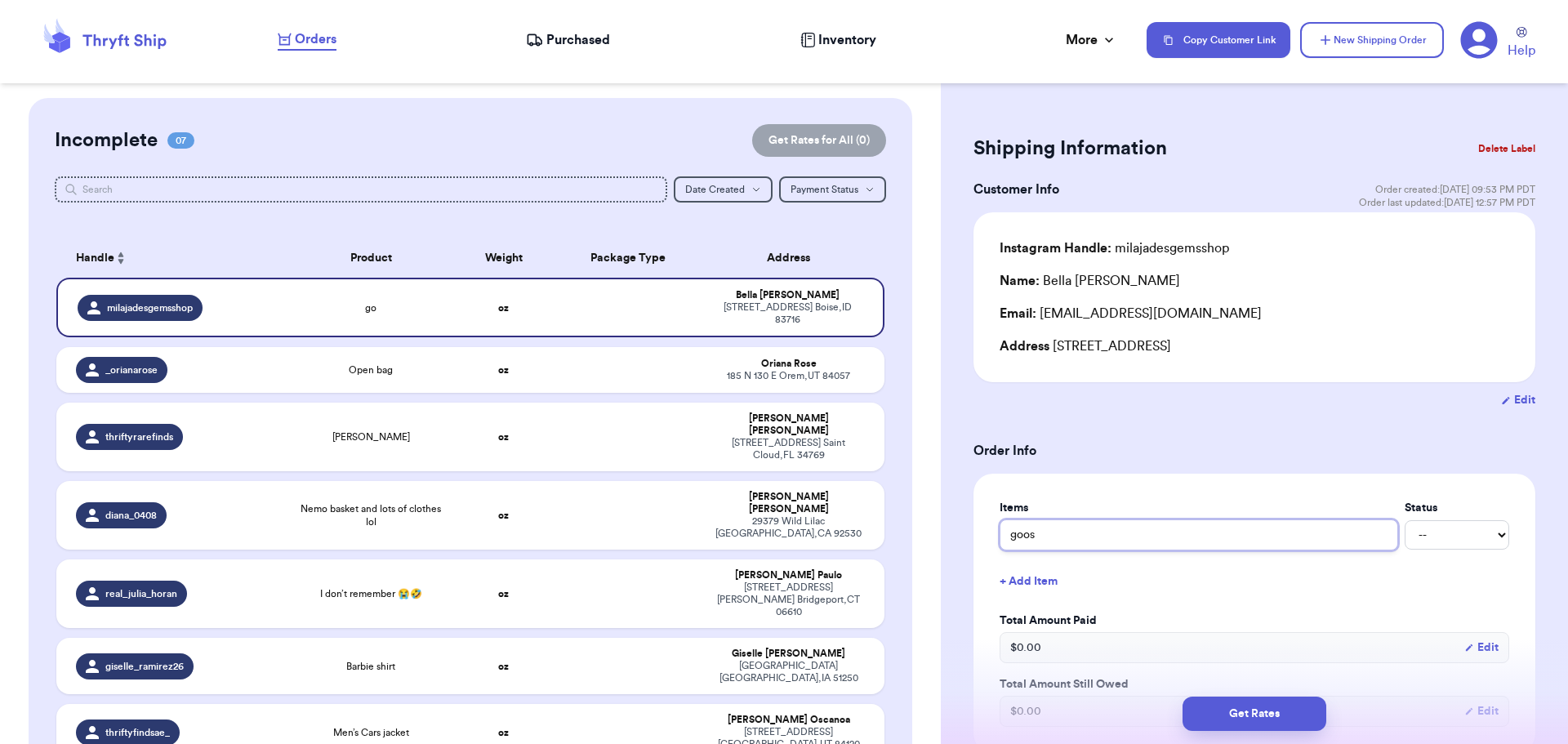
type input "goose"
type input "gooseb"
type input "goosebu"
type input "goosebum"
type input "goosebump"
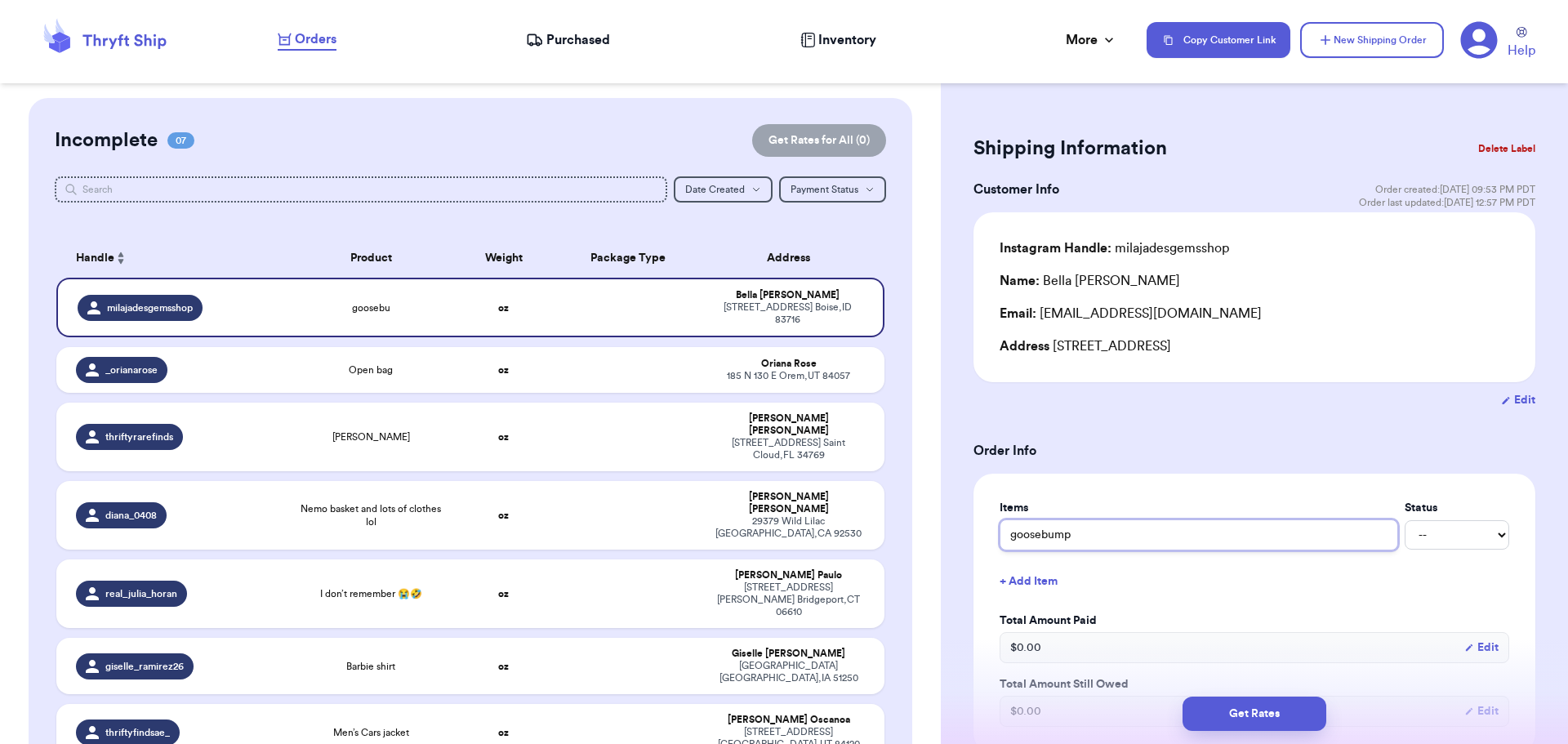
type input "goosebumps"
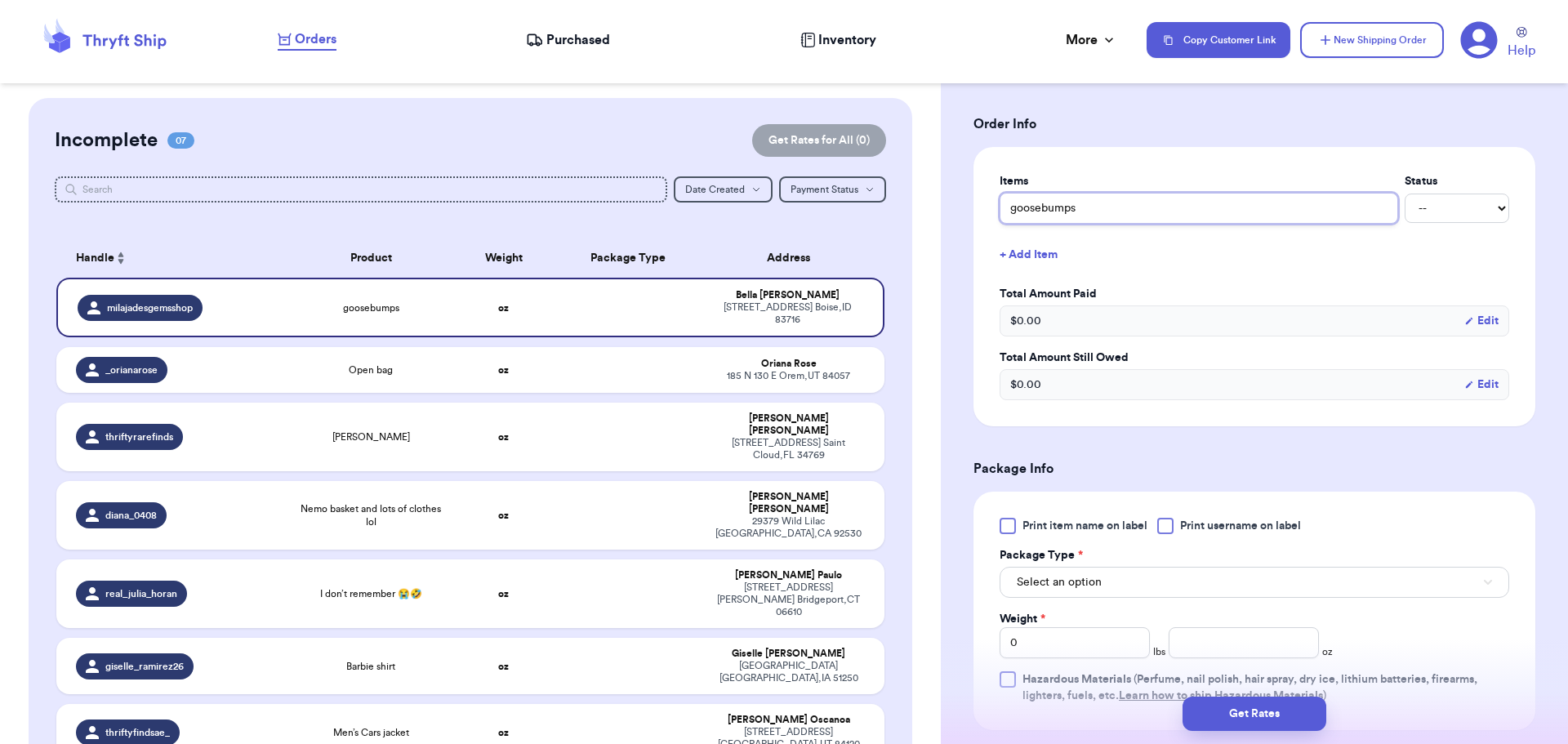
scroll to position [490, 0]
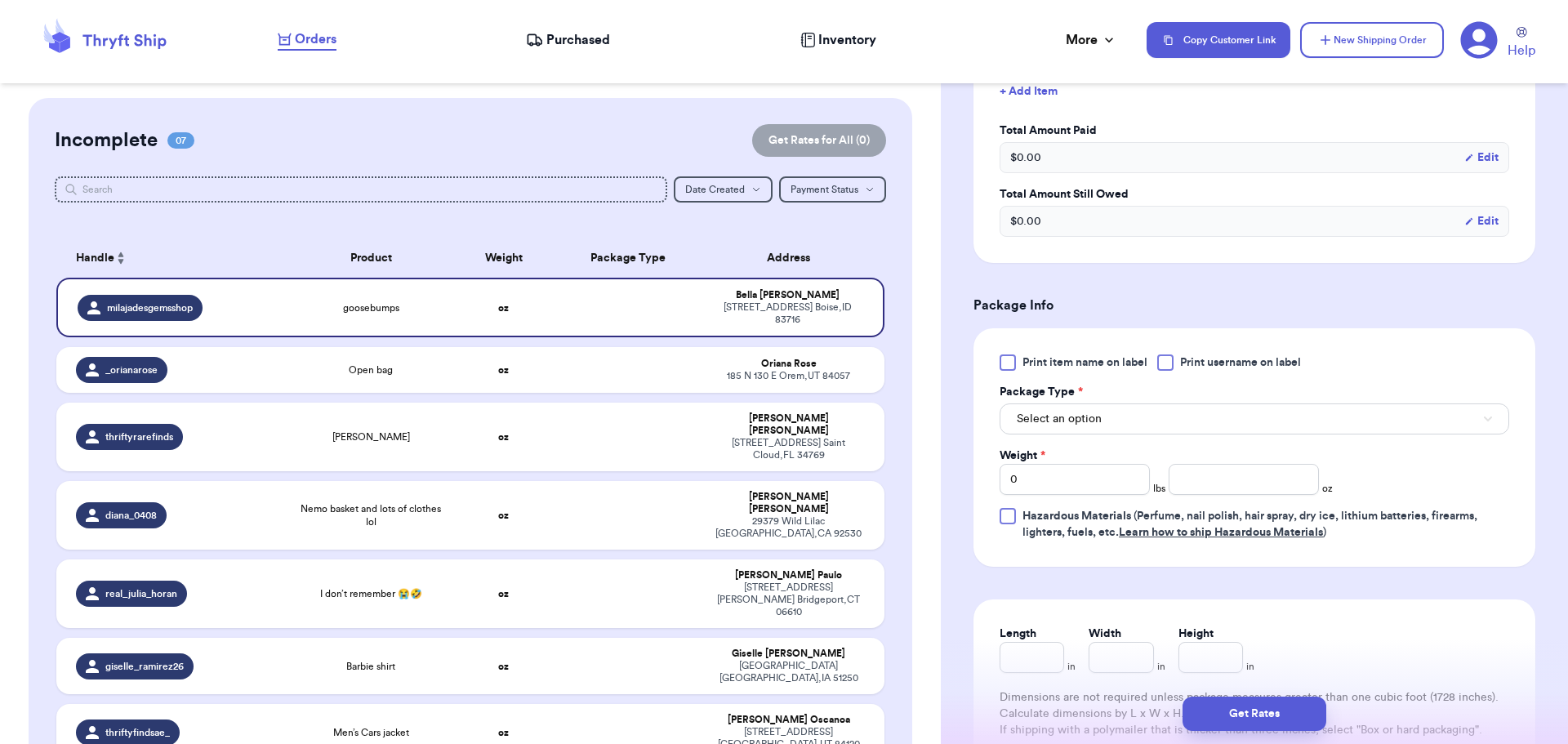
type input "goosebumps"
click at [1184, 415] on button "Select an option" at bounding box center [1255, 419] width 510 height 31
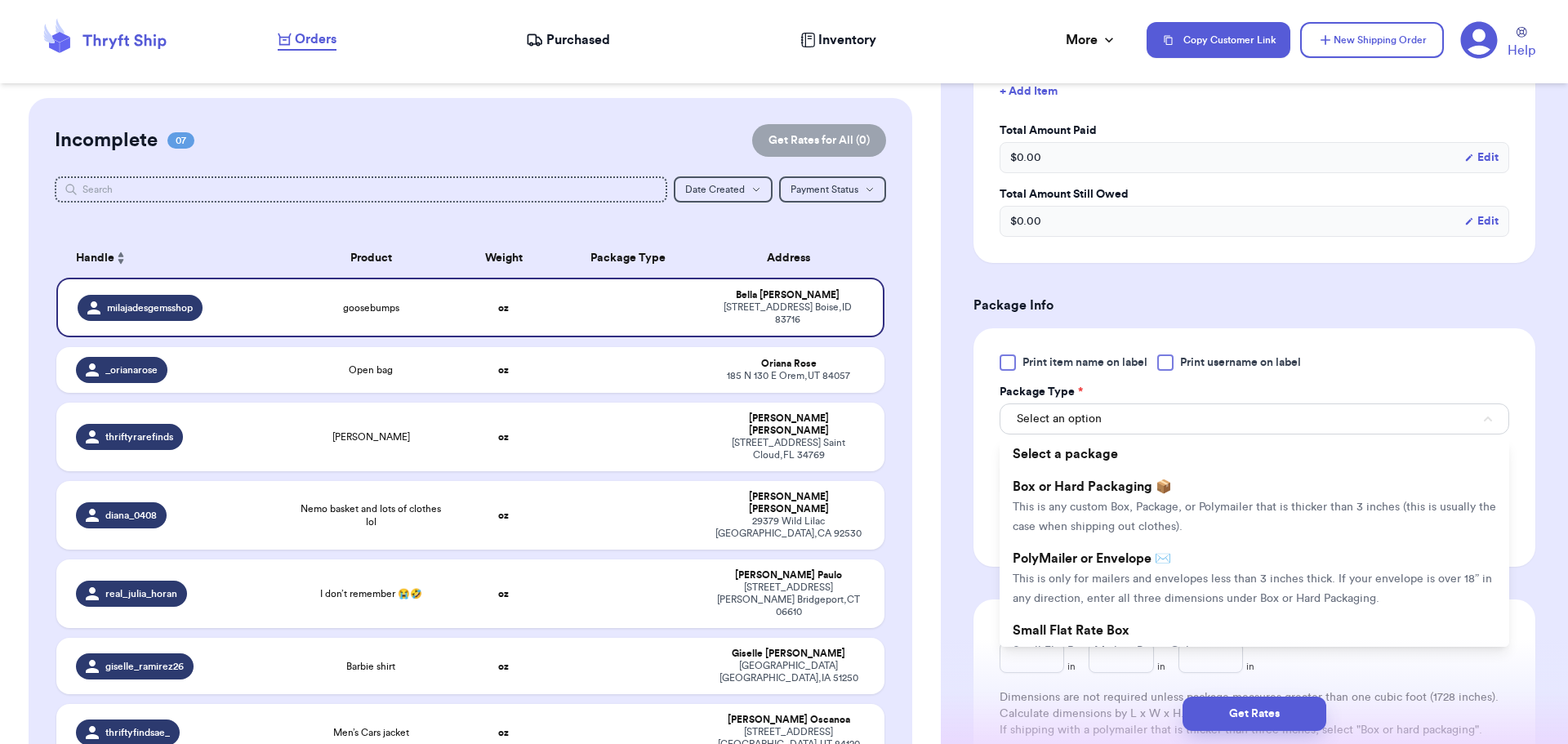
click at [1171, 494] on li "Box or Hard Packaging 📦 This is any custom Box, Package, or Polymailer that is …" at bounding box center [1255, 506] width 510 height 72
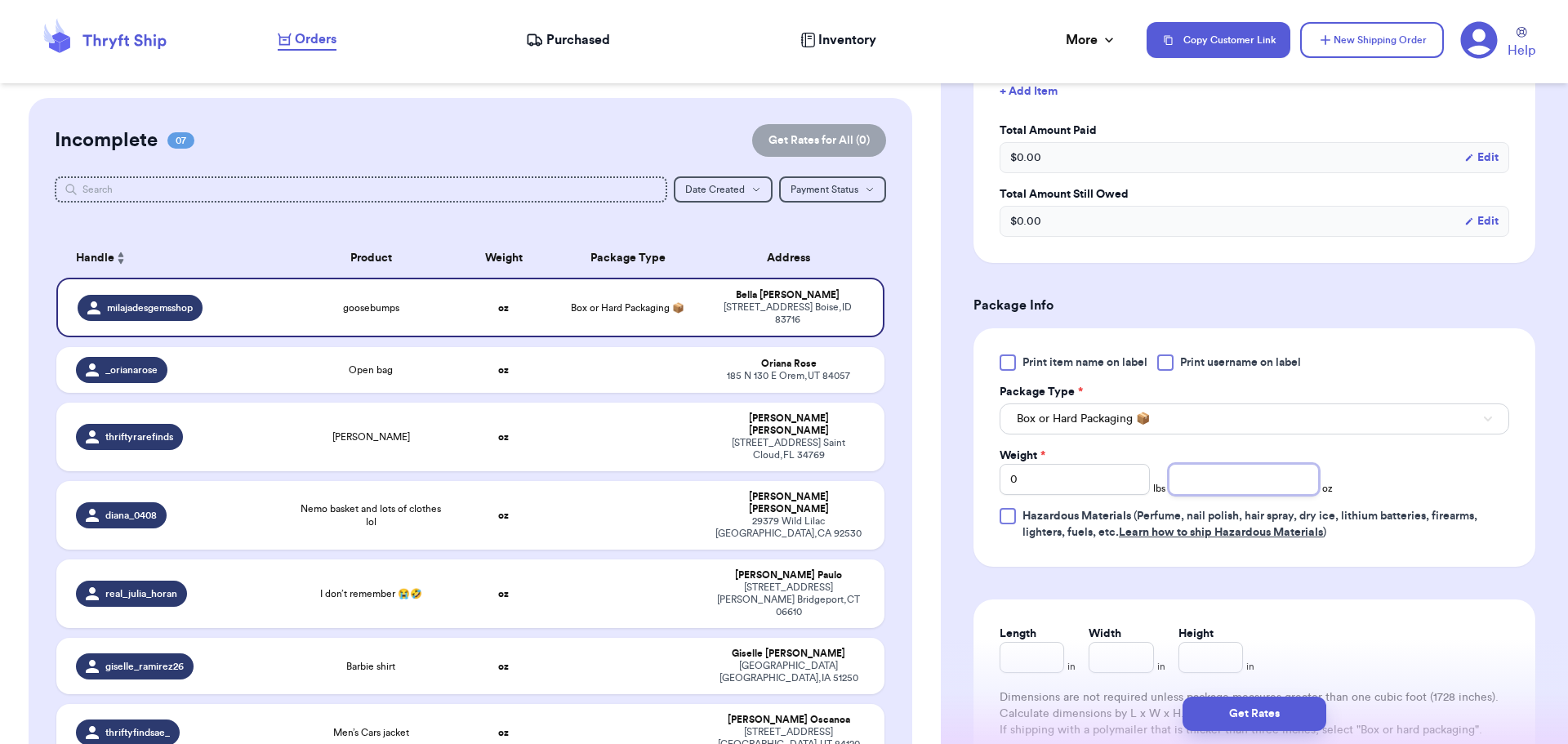
click at [1243, 475] on input "number" at bounding box center [1244, 479] width 151 height 31
type input "9"
click at [1297, 699] on button "Get Rates" at bounding box center [1255, 713] width 143 height 34
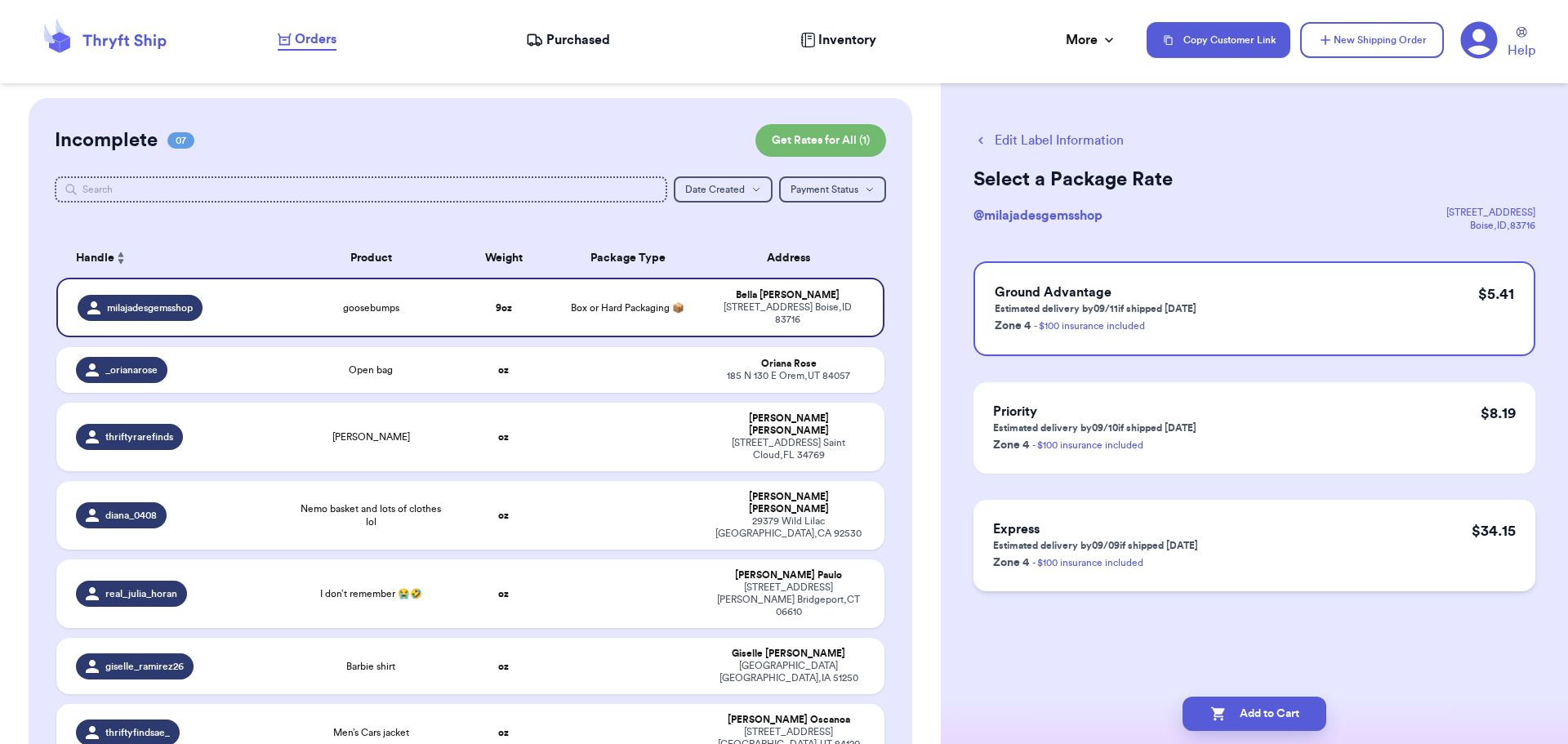
scroll to position [0, 0]
click at [1256, 715] on button "Add to Cart" at bounding box center [1255, 713] width 143 height 34
checkbox input "true"
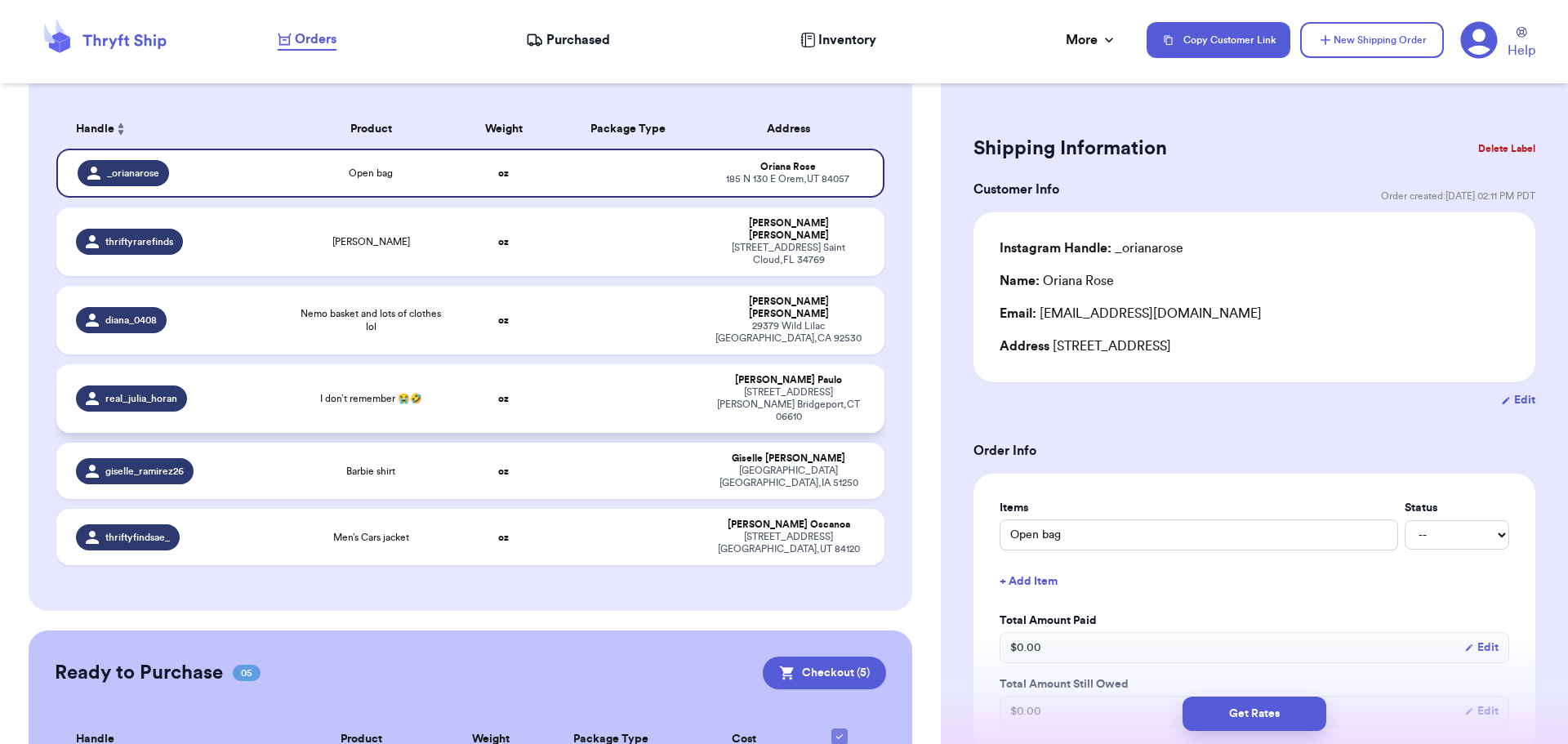
scroll to position [82, 0]
